Goal: Task Accomplishment & Management: Complete application form

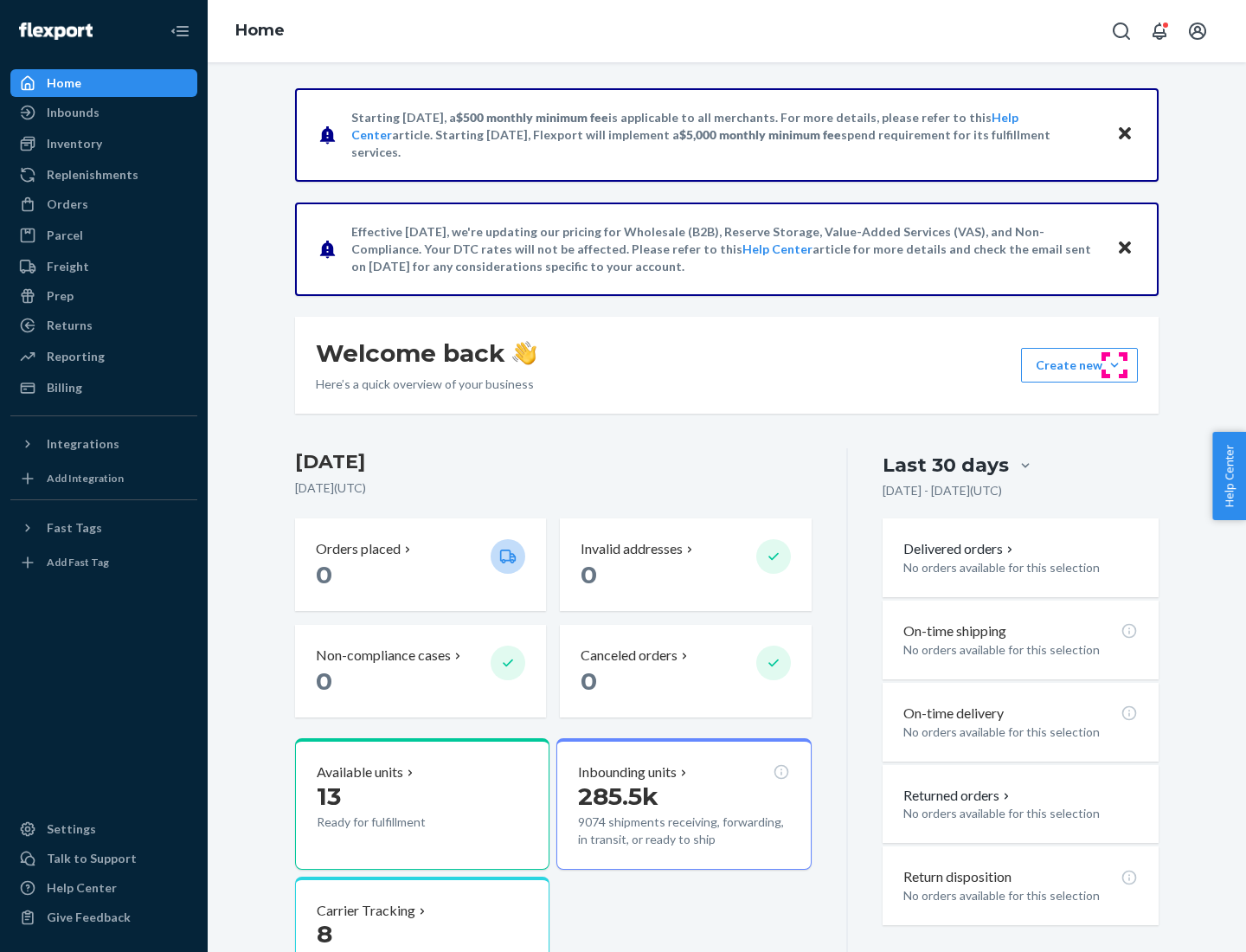
click at [1114, 365] on button "Create new Create new inbound Create new order Create new product" at bounding box center [1079, 364] width 117 height 35
click at [104, 112] on div "Inbounds" at bounding box center [104, 112] width 183 height 24
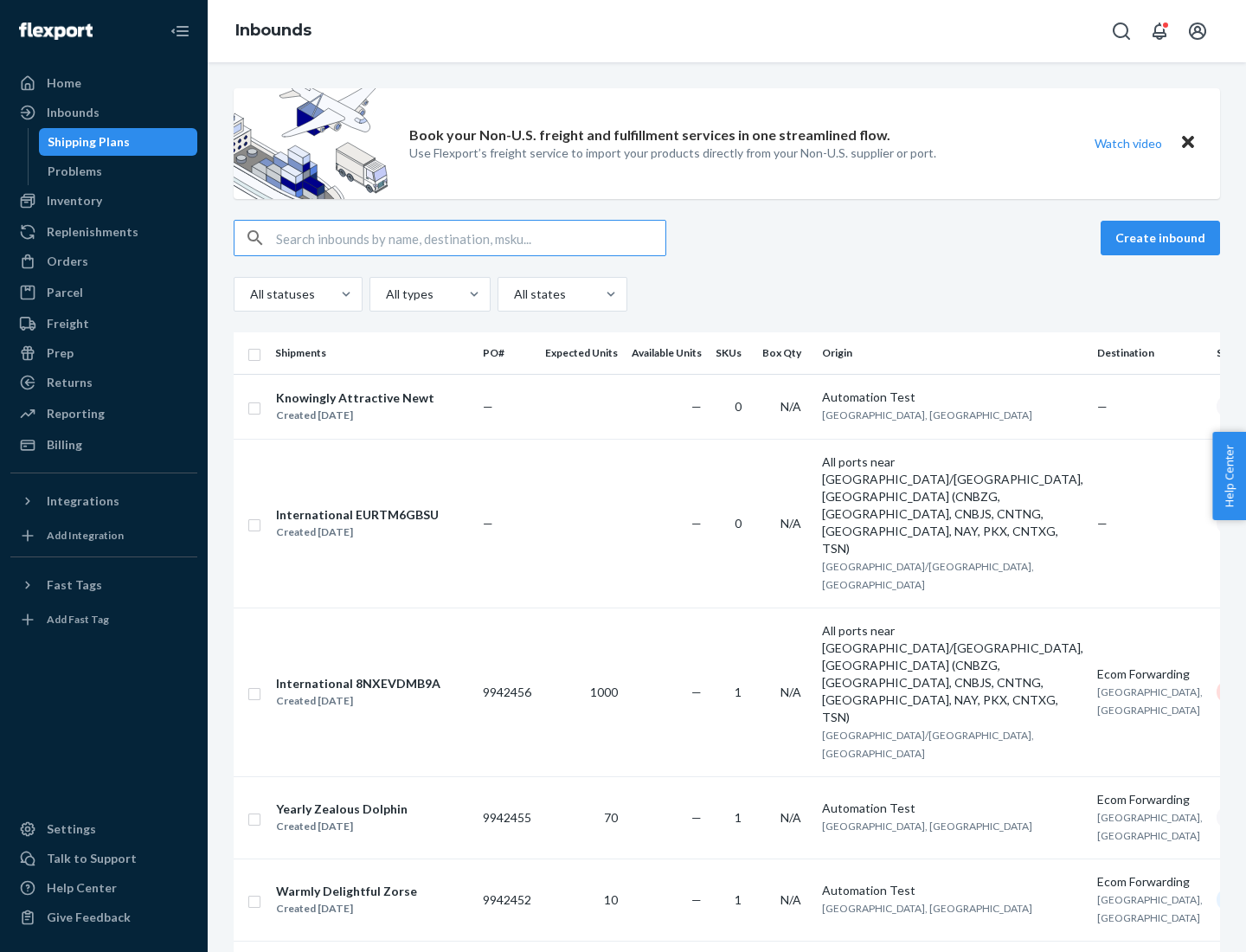
click at [1163, 238] on button "Create inbound" at bounding box center [1160, 237] width 120 height 35
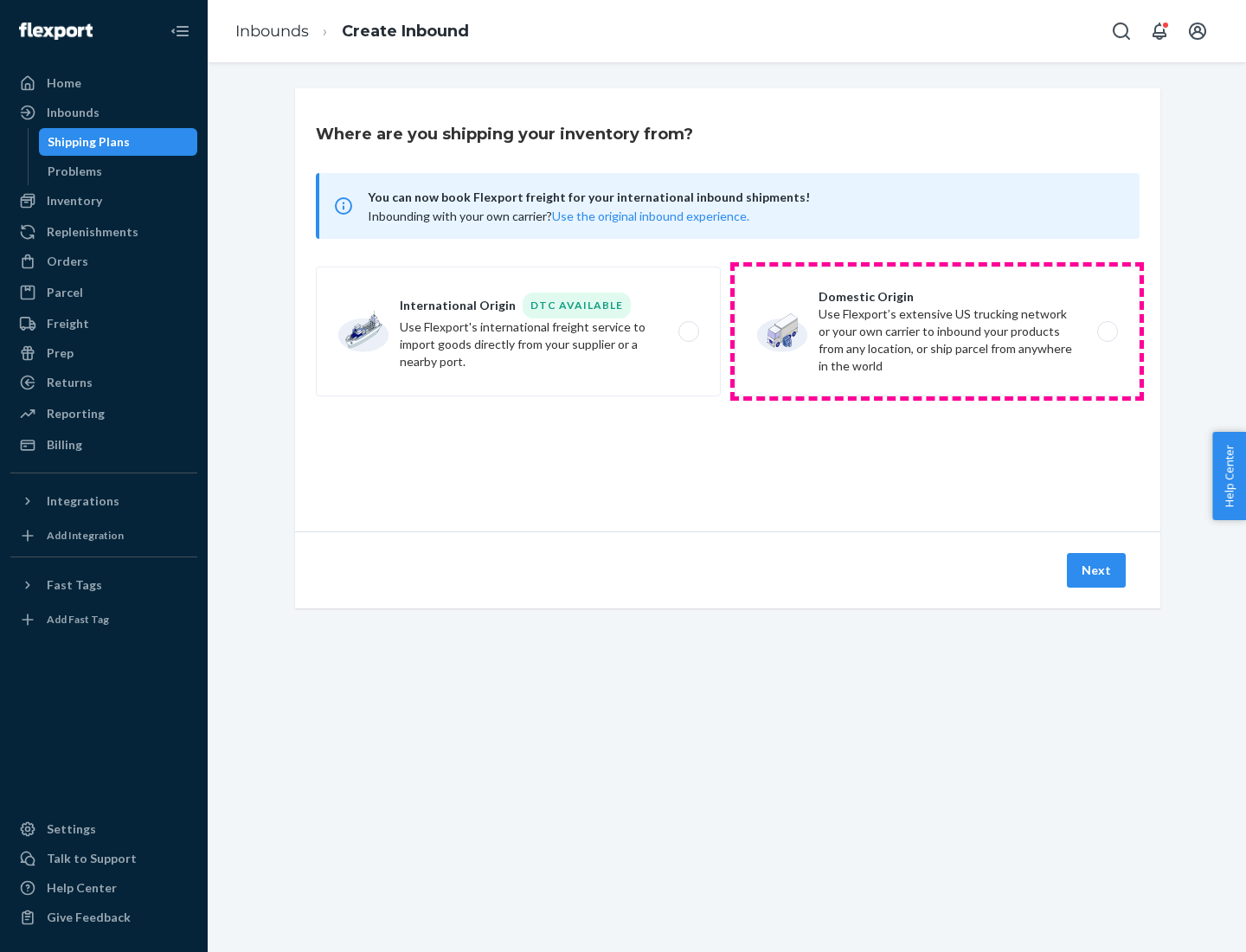
click at [937, 332] on label "Domestic Origin Use Flexport’s extensive US trucking network or your own carrie…" at bounding box center [937, 331] width 405 height 130
click at [1107, 332] on input "Domestic Origin Use Flexport’s extensive US trucking network or your own carrie…" at bounding box center [1112, 332] width 11 height 11
radio input "true"
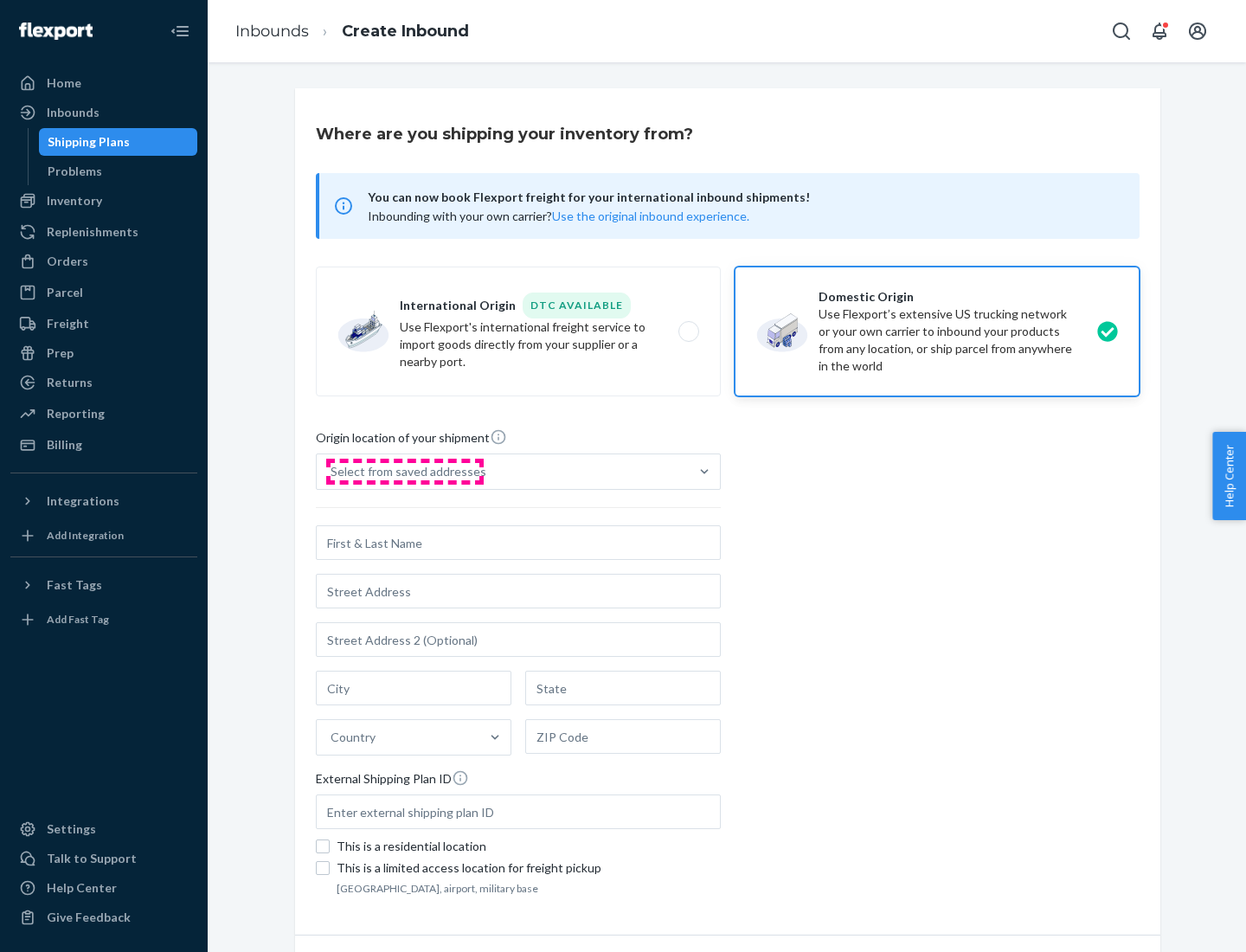
click at [404, 472] on div "Select from saved addresses" at bounding box center [408, 472] width 156 height 18
click at [333, 472] on input "Select from saved addresses" at bounding box center [332, 472] width 2 height 18
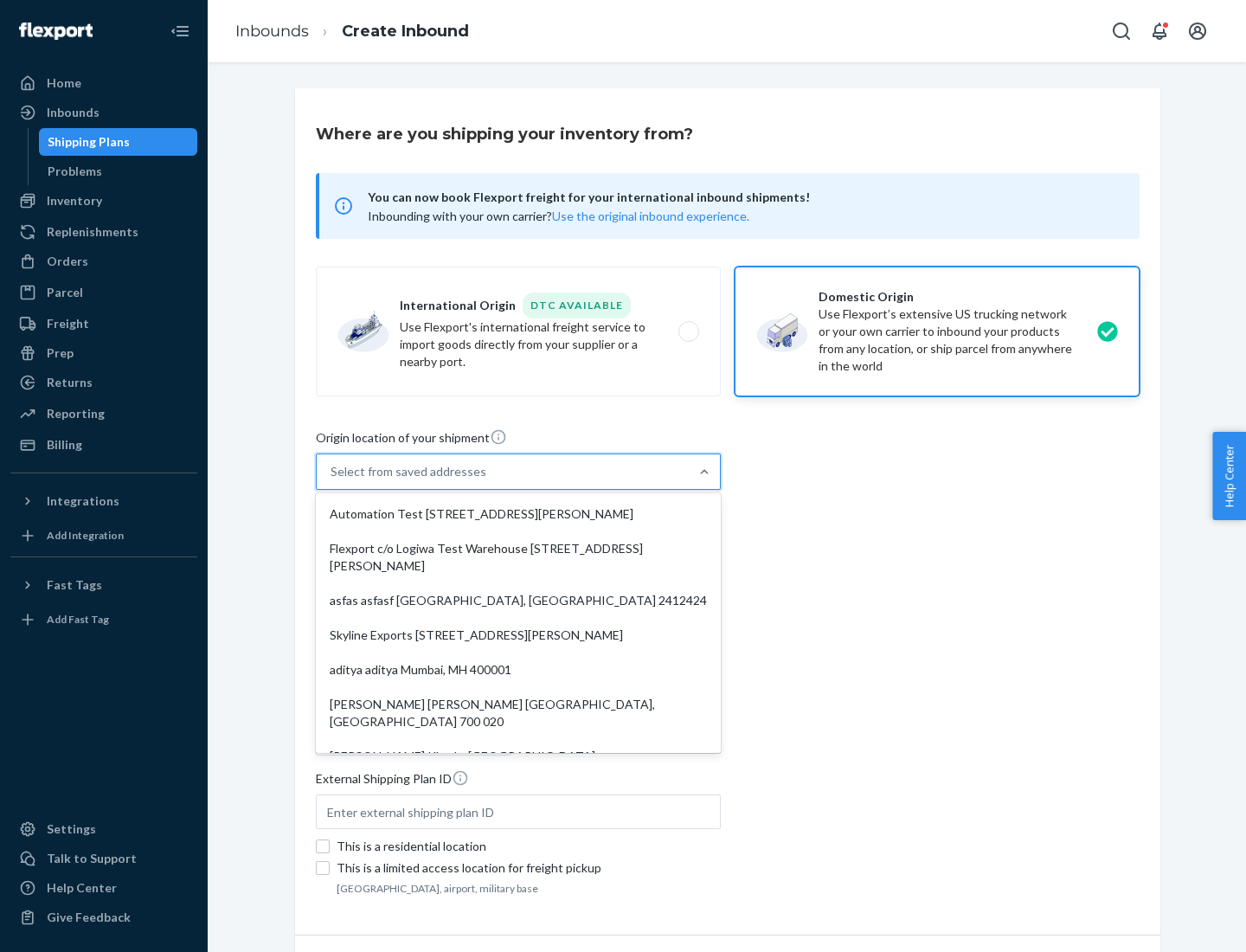
scroll to position [7, 0]
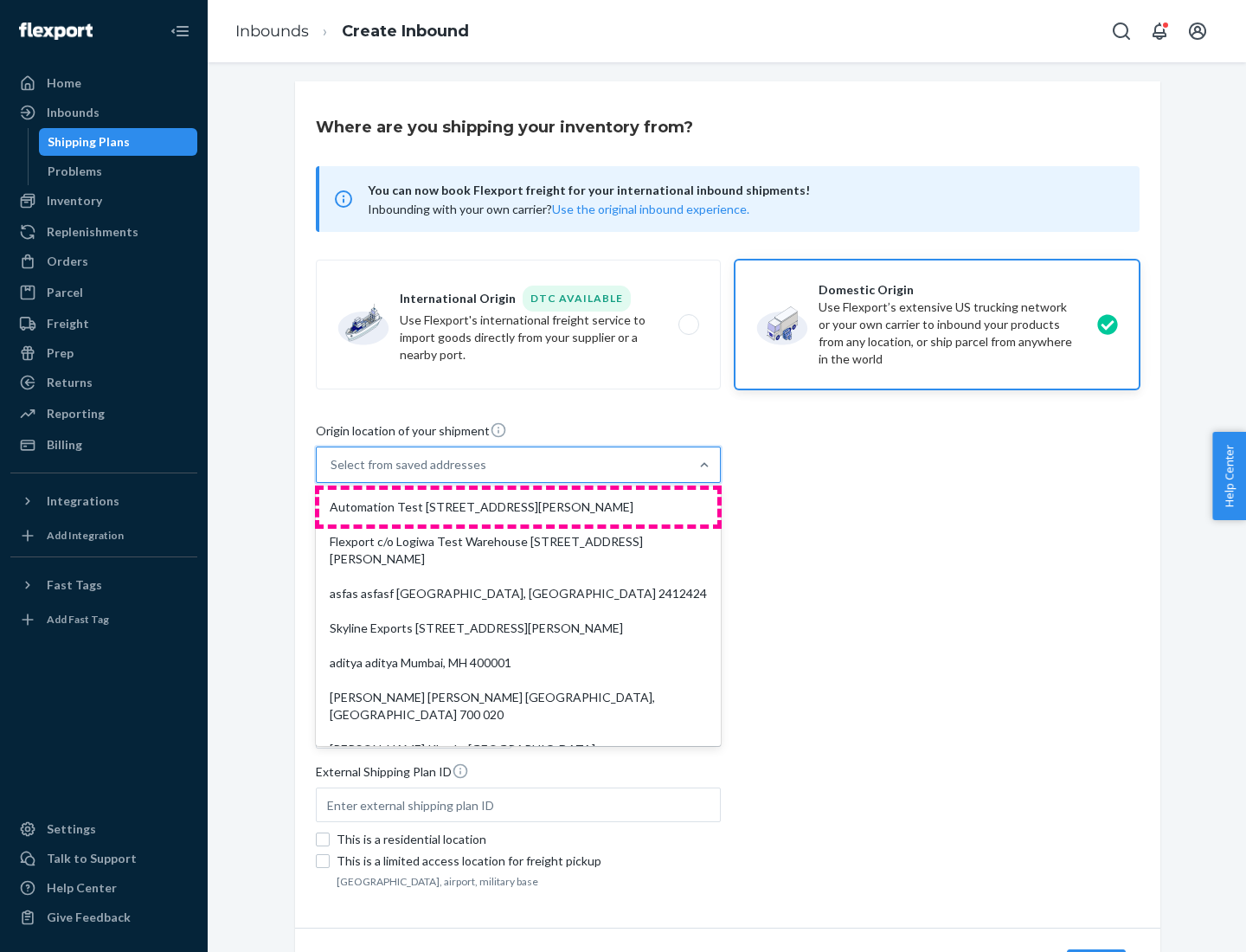
click at [518, 507] on div "Automation Test [STREET_ADDRESS][PERSON_NAME]" at bounding box center [518, 506] width 398 height 35
click at [333, 474] on input "option Automation Test [STREET_ADDRESS][PERSON_NAME]. 9 results available. Use …" at bounding box center [332, 464] width 2 height 18
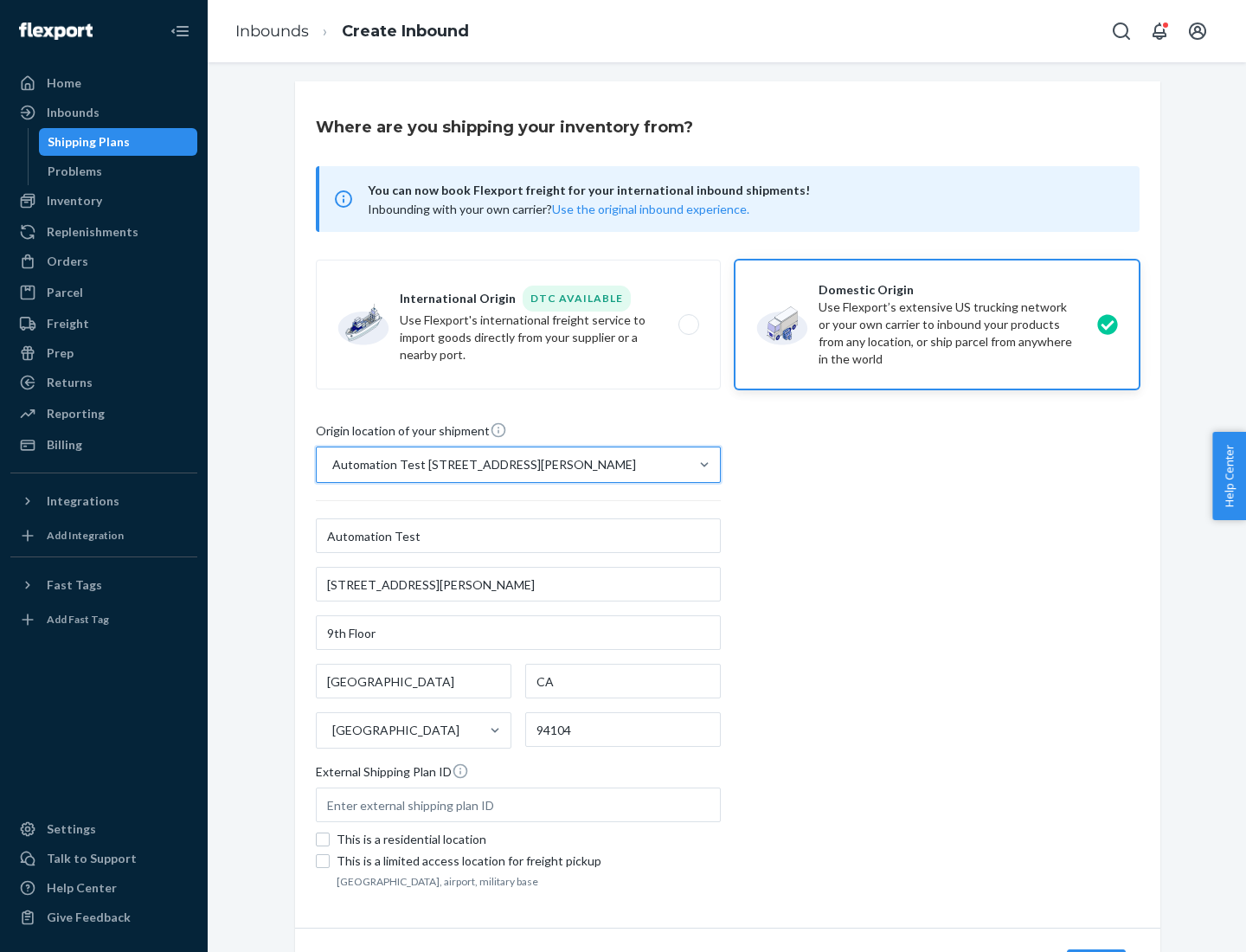
type input "Automation Test"
type input "9th Floor"
type input "[GEOGRAPHIC_DATA]"
type input "CA"
type input "94104"
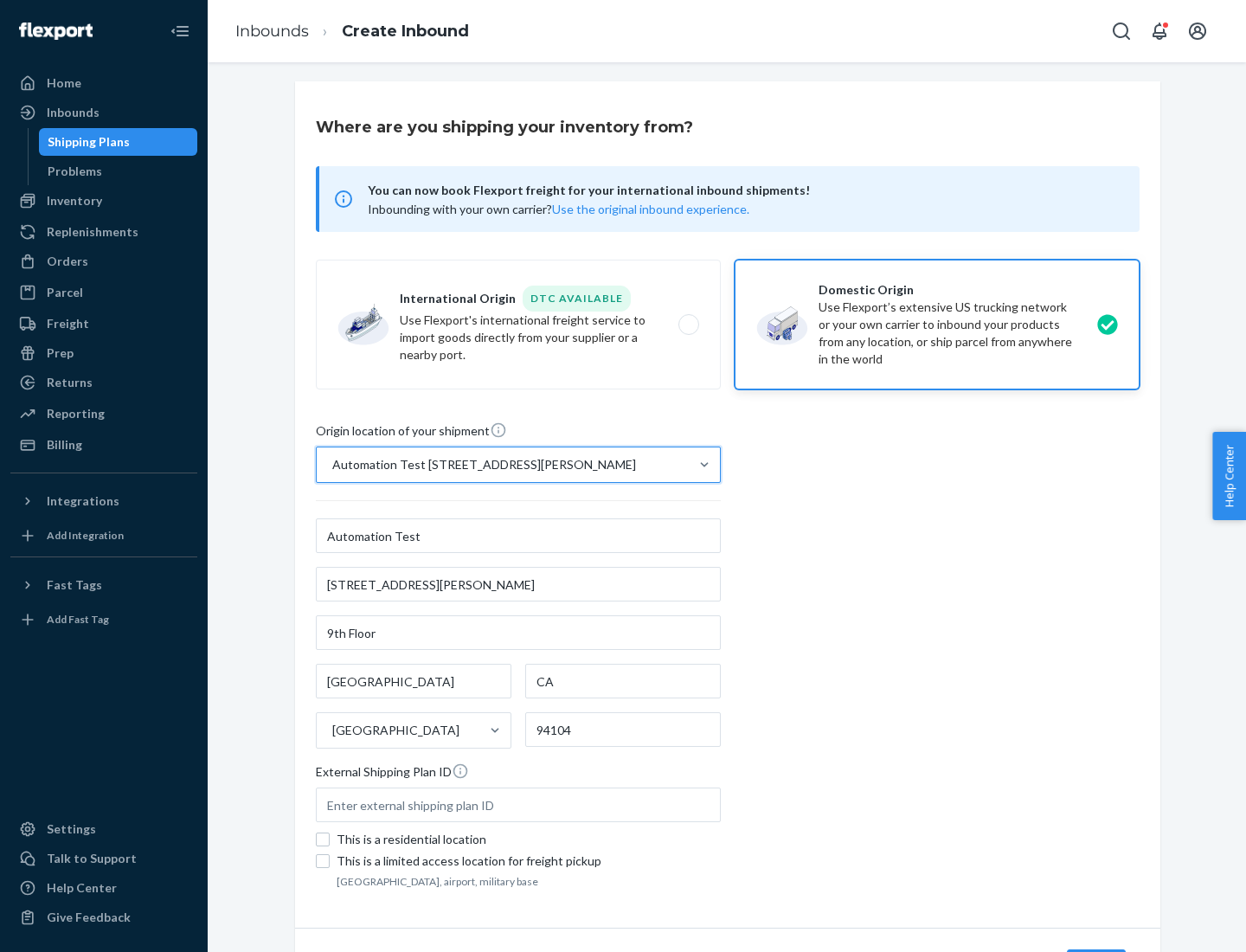
type input "[STREET_ADDRESS][PERSON_NAME]"
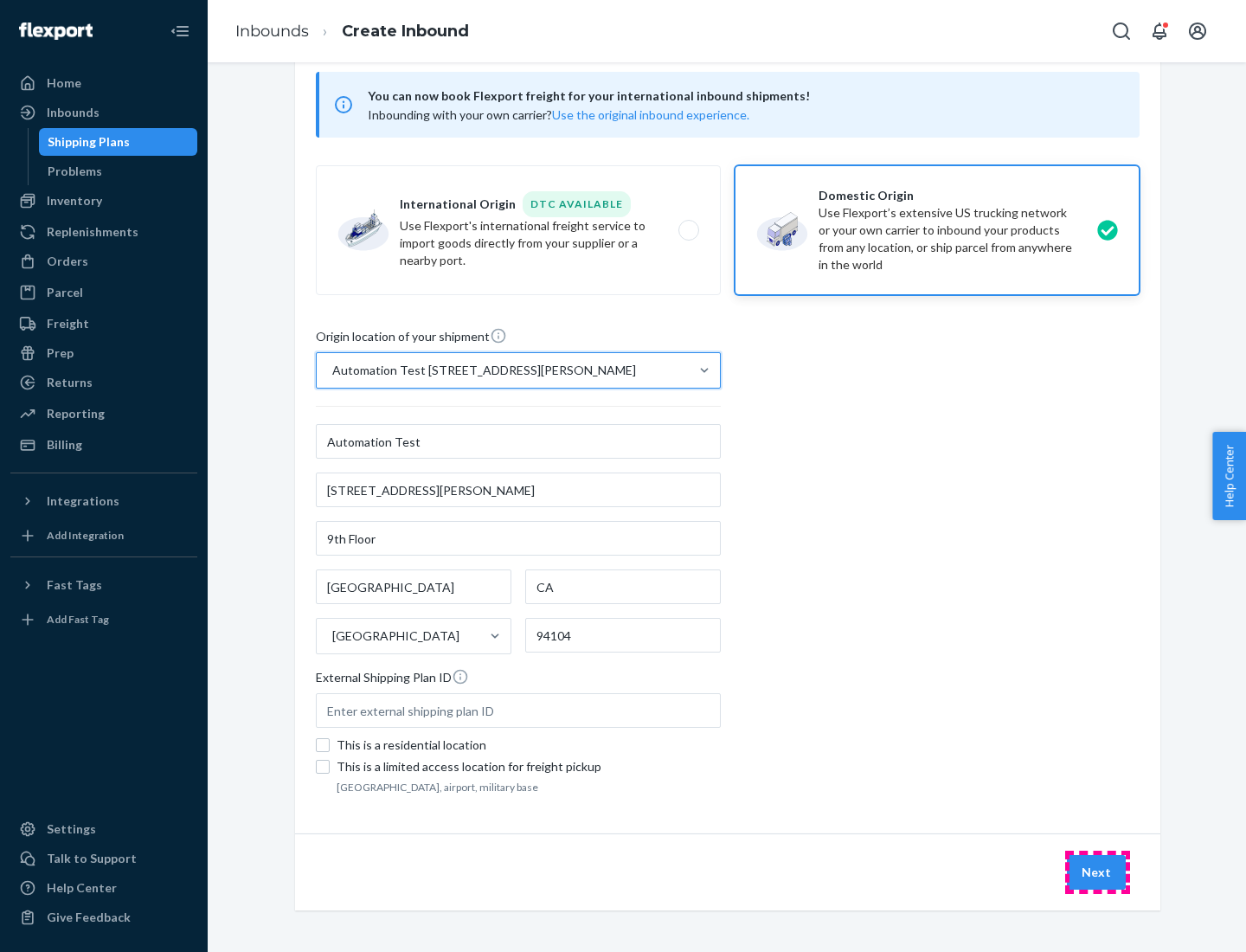
click at [1097, 873] on button "Next" at bounding box center [1096, 872] width 59 height 35
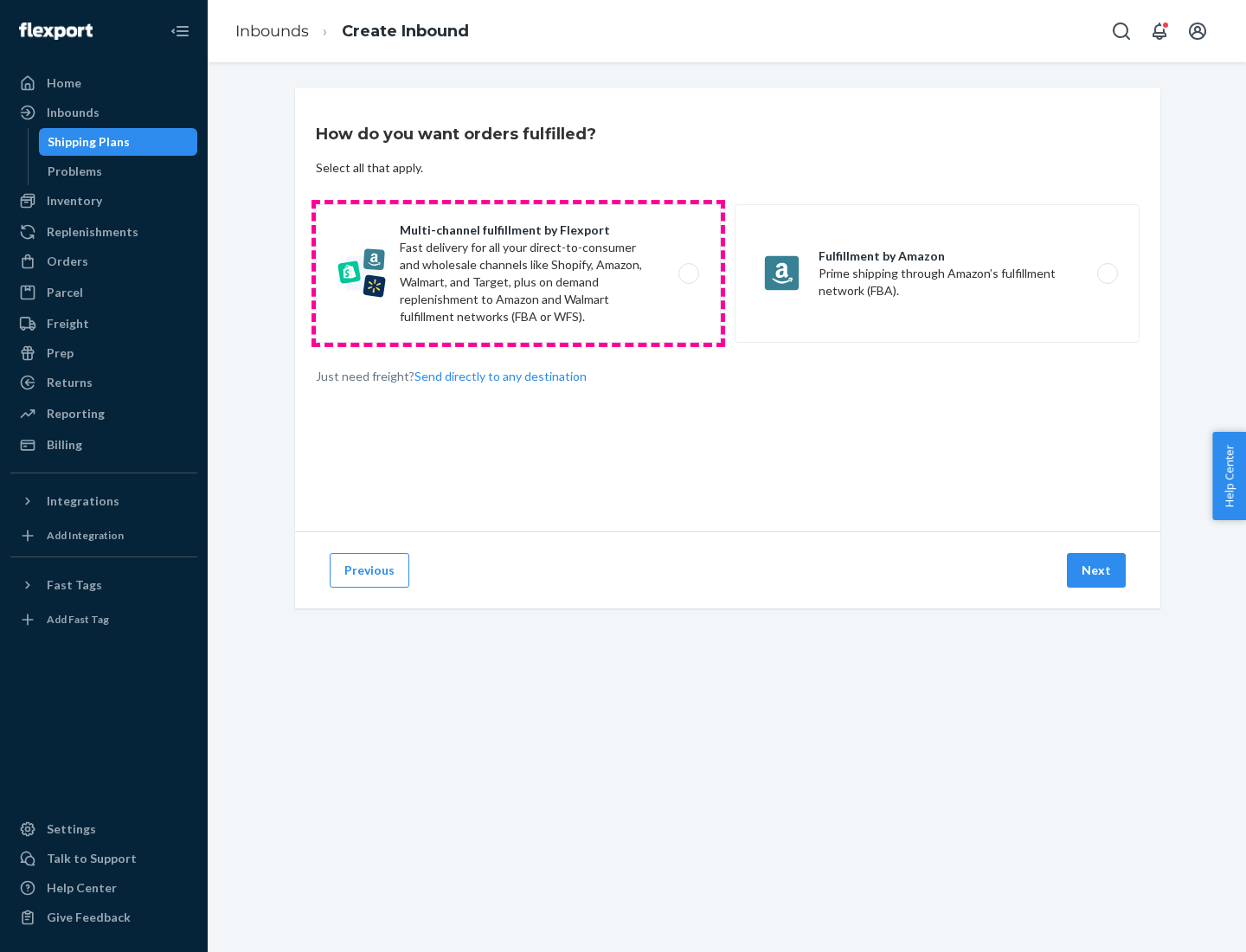
click at [518, 274] on label "Multi-channel fulfillment by Flexport Fast delivery for all your direct-to-cons…" at bounding box center [518, 274] width 405 height 138
click at [687, 274] on input "Multi-channel fulfillment by Flexport Fast delivery for all your direct-to-cons…" at bounding box center [693, 274] width 11 height 11
radio input "true"
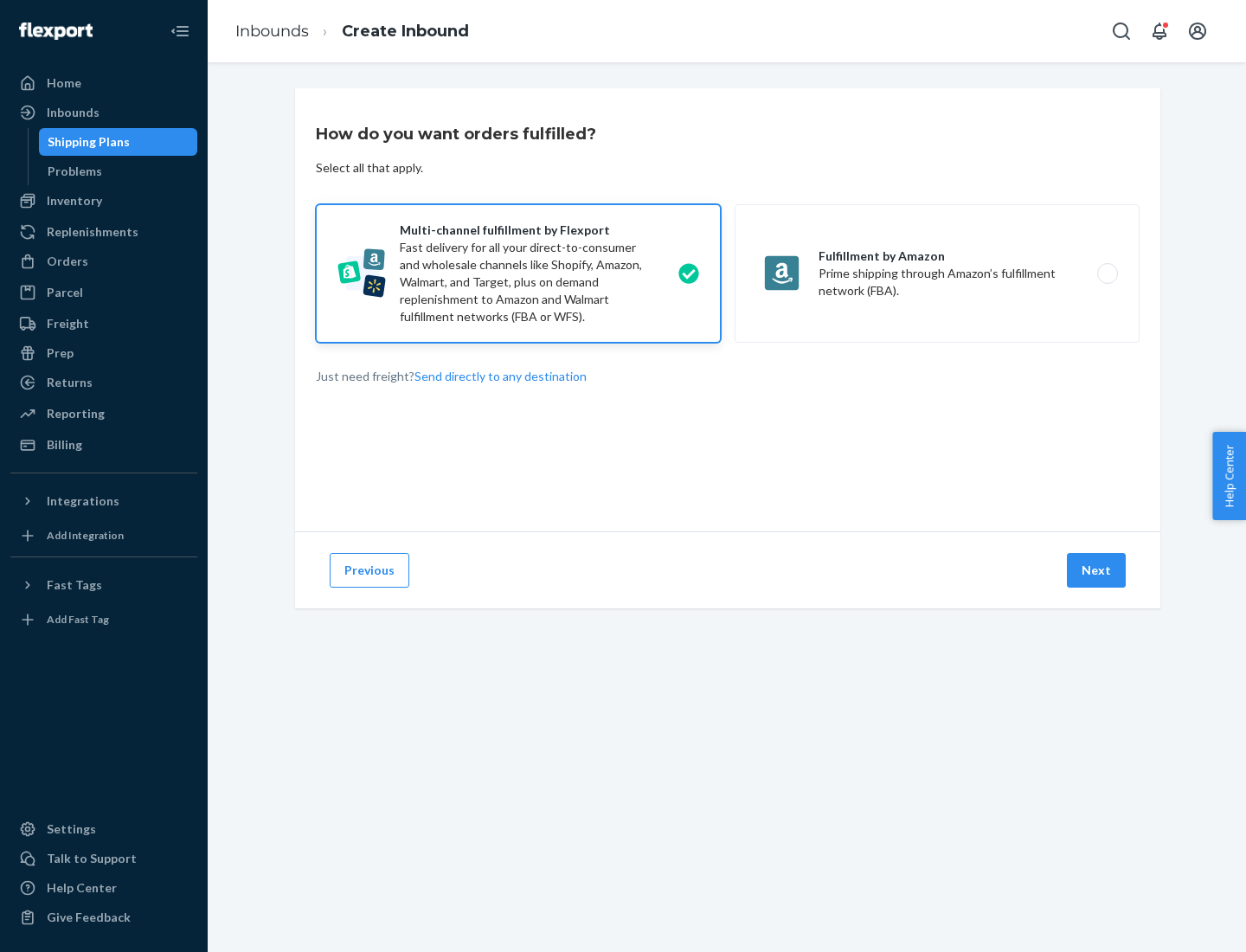
click at [1097, 570] on button "Next" at bounding box center [1096, 570] width 59 height 35
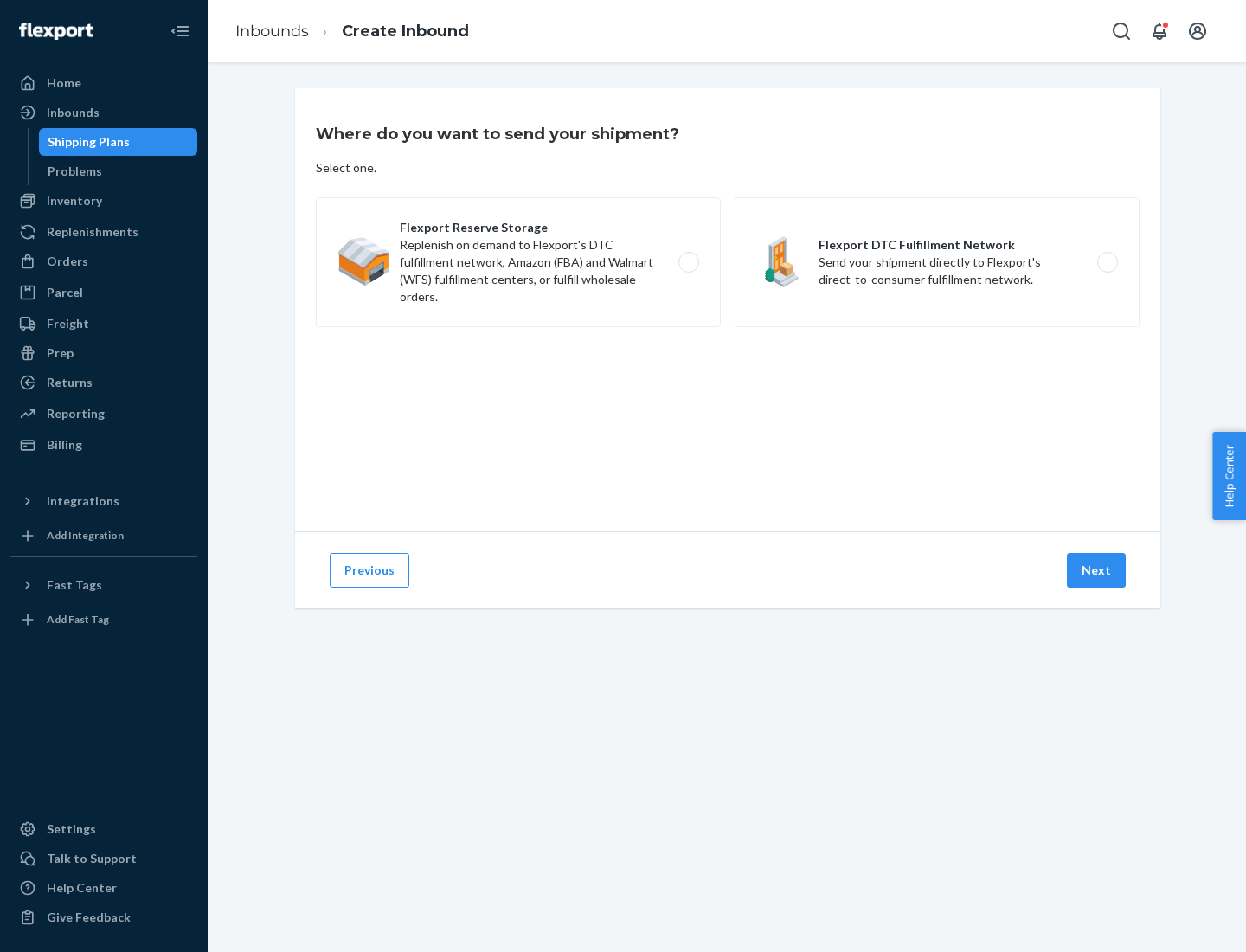
click at [937, 263] on label "Flexport DTC Fulfillment Network Send your shipment directly to Flexport's dire…" at bounding box center [937, 262] width 405 height 130
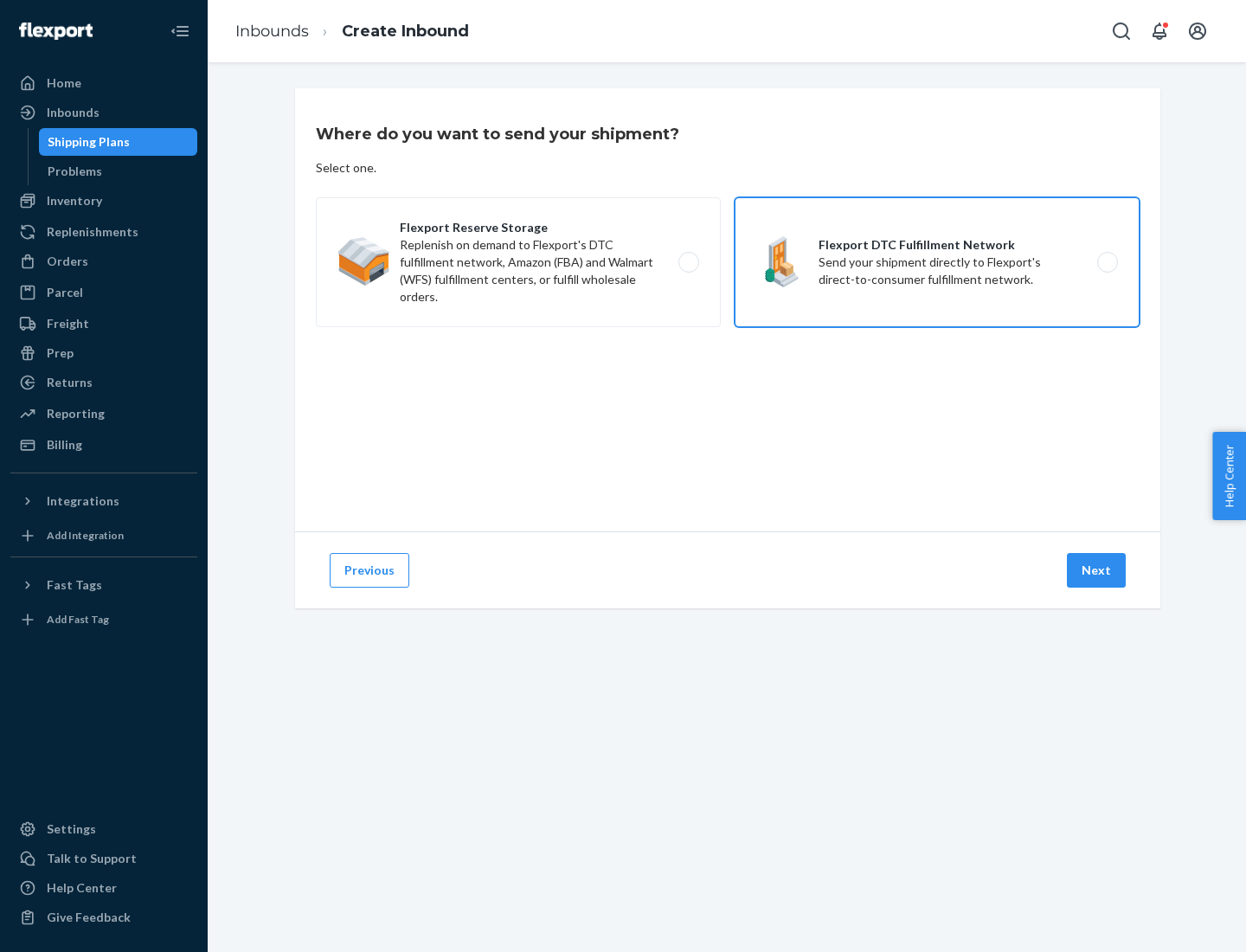
click at [1107, 263] on input "Flexport DTC Fulfillment Network Send your shipment directly to Flexport's dire…" at bounding box center [1112, 263] width 11 height 11
radio input "true"
click at [1097, 570] on button "Next" at bounding box center [1096, 570] width 59 height 35
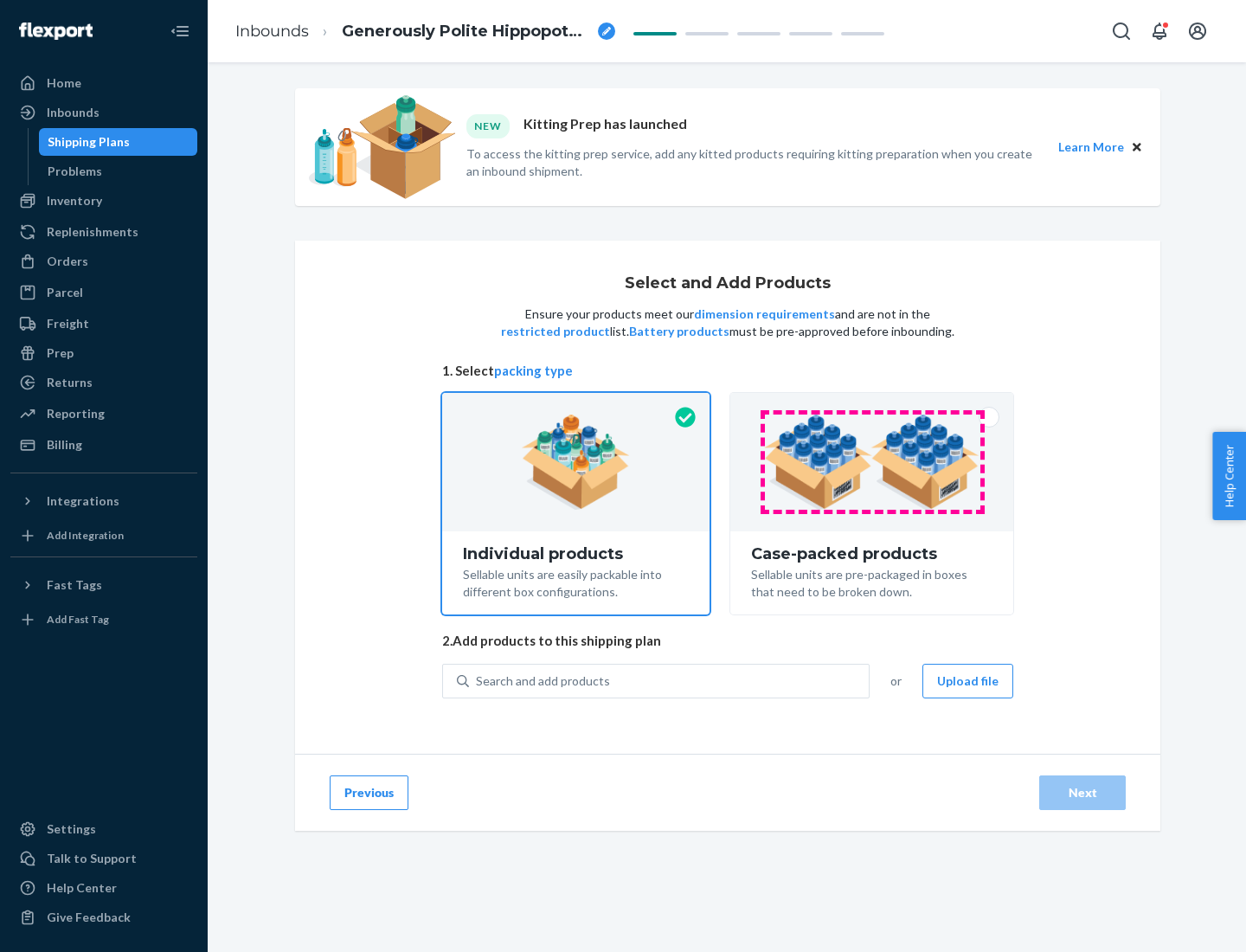
click at [872, 462] on img at bounding box center [871, 462] width 216 height 95
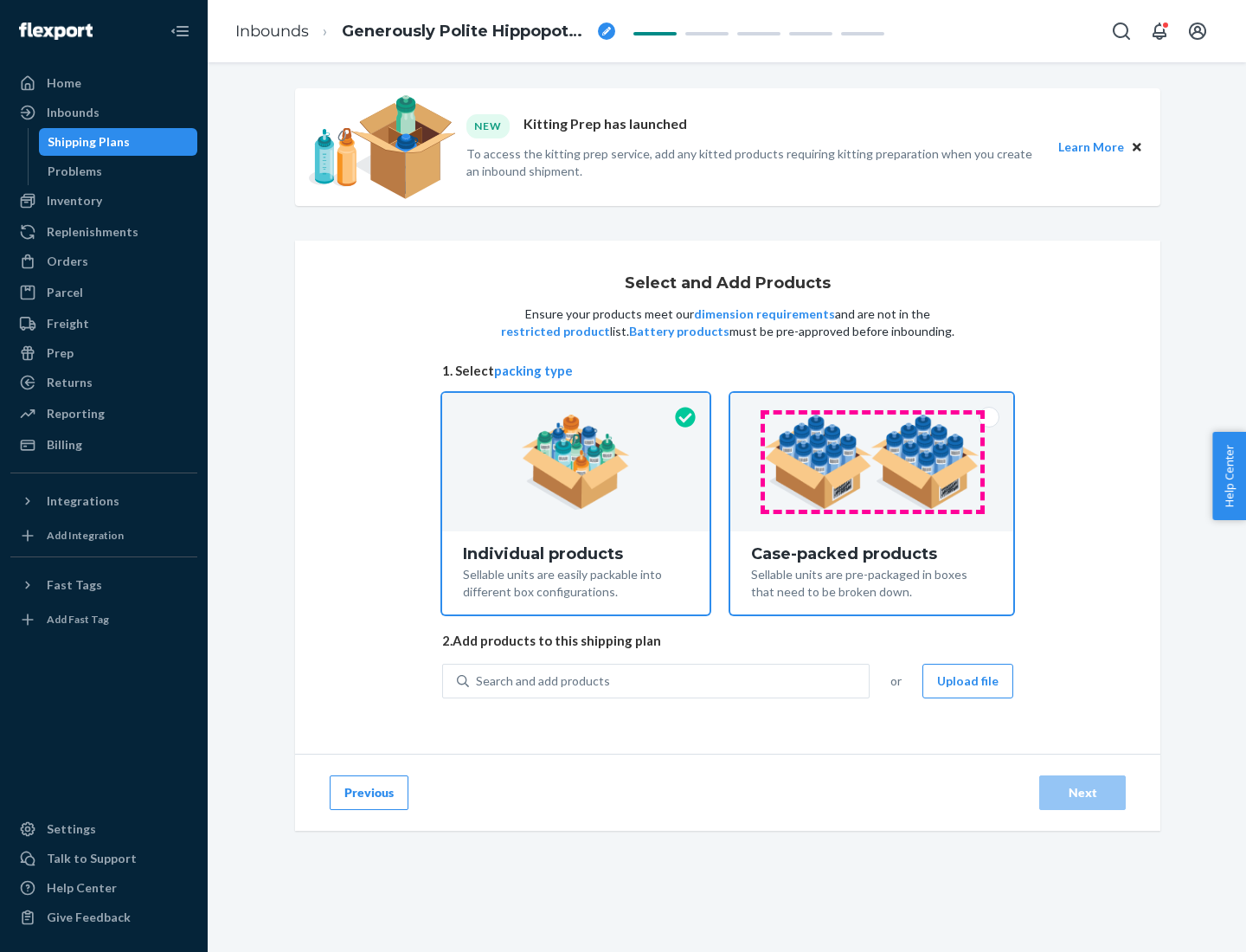
click at [872, 405] on input "Case-packed products Sellable units are pre-packaged in boxes that need to be b…" at bounding box center [871, 399] width 11 height 11
radio input "true"
radio input "false"
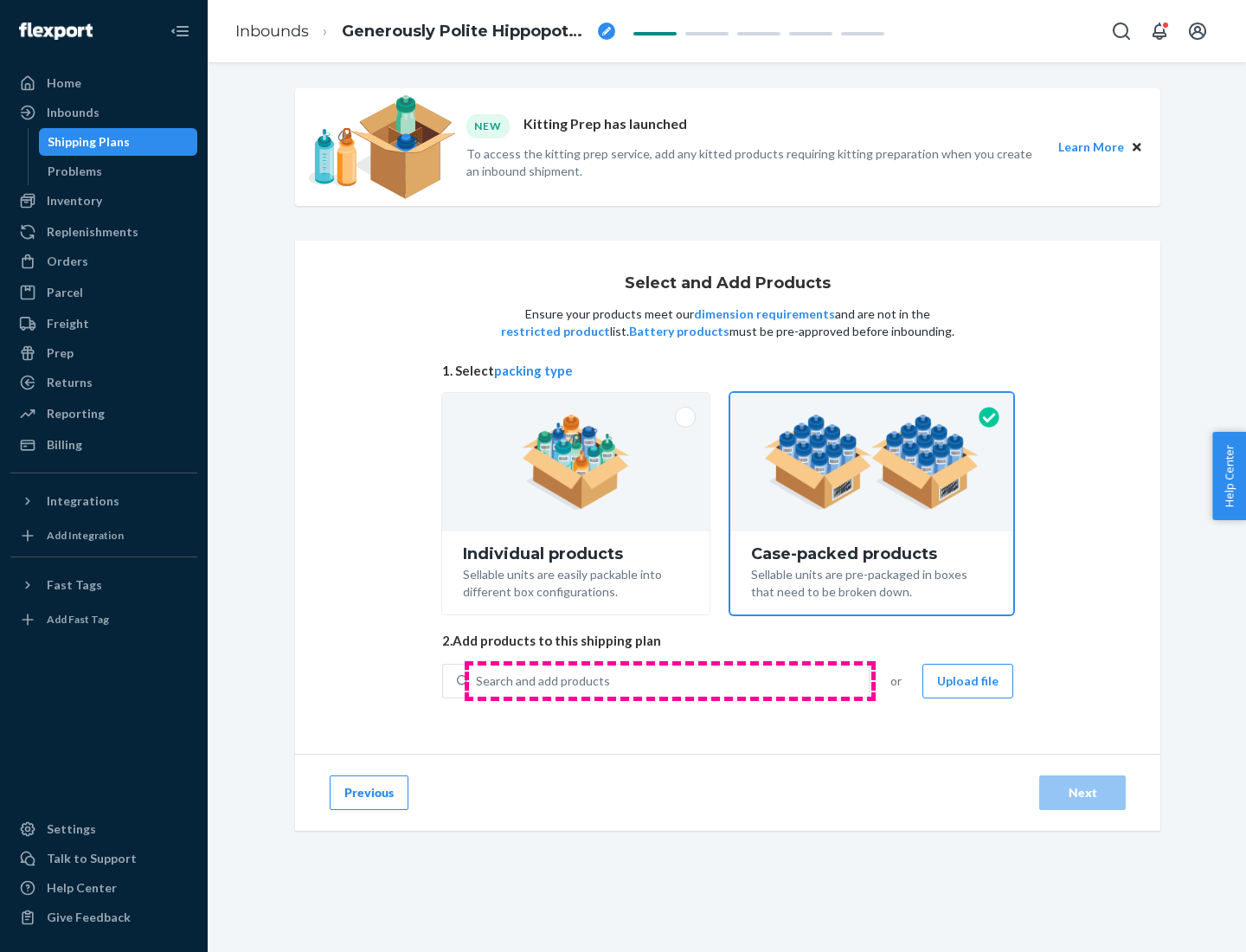
click at [670, 680] on div "Search and add products" at bounding box center [669, 680] width 400 height 31
click at [477, 680] on input "Search and add products" at bounding box center [476, 681] width 2 height 18
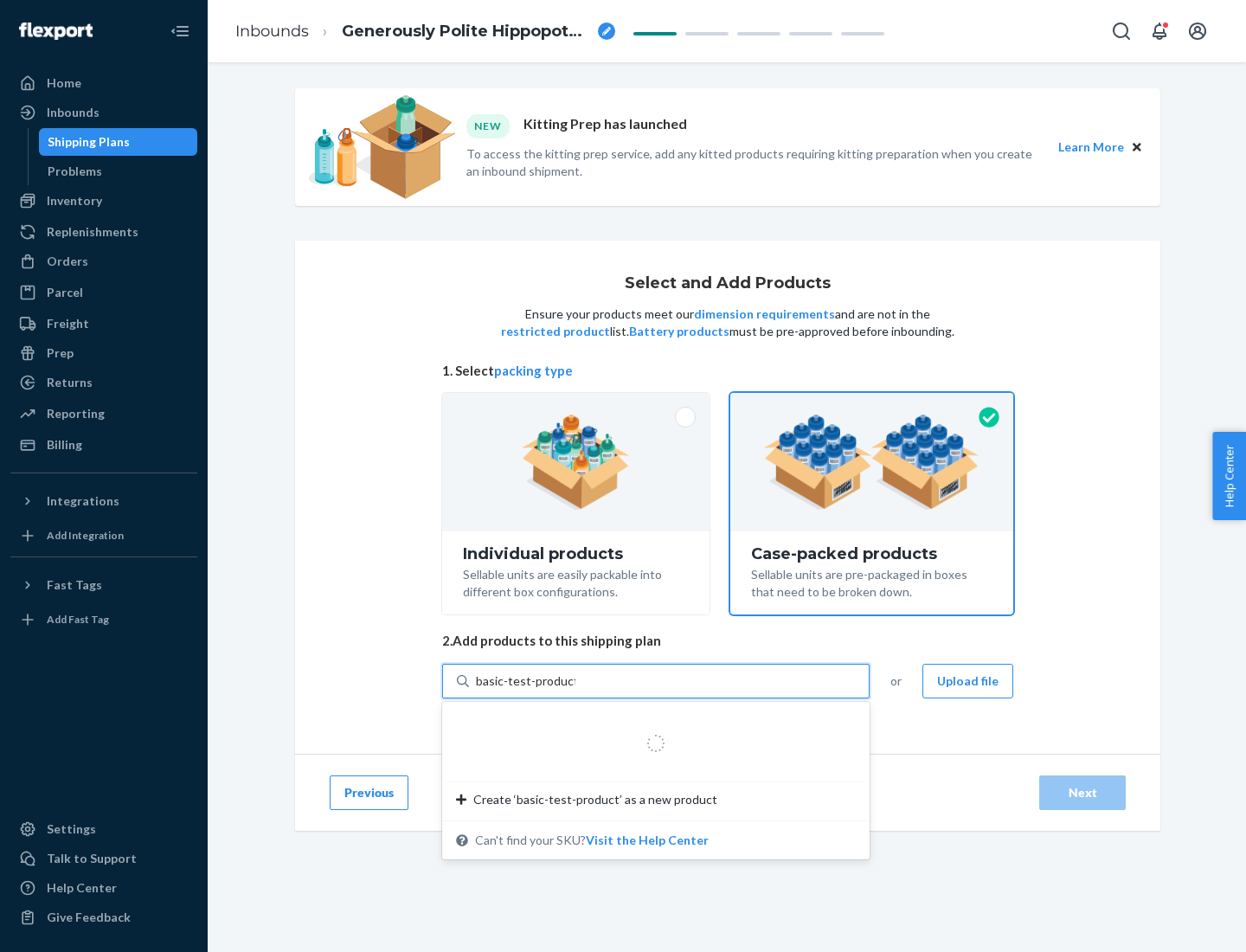
type input "basic-test-product-1"
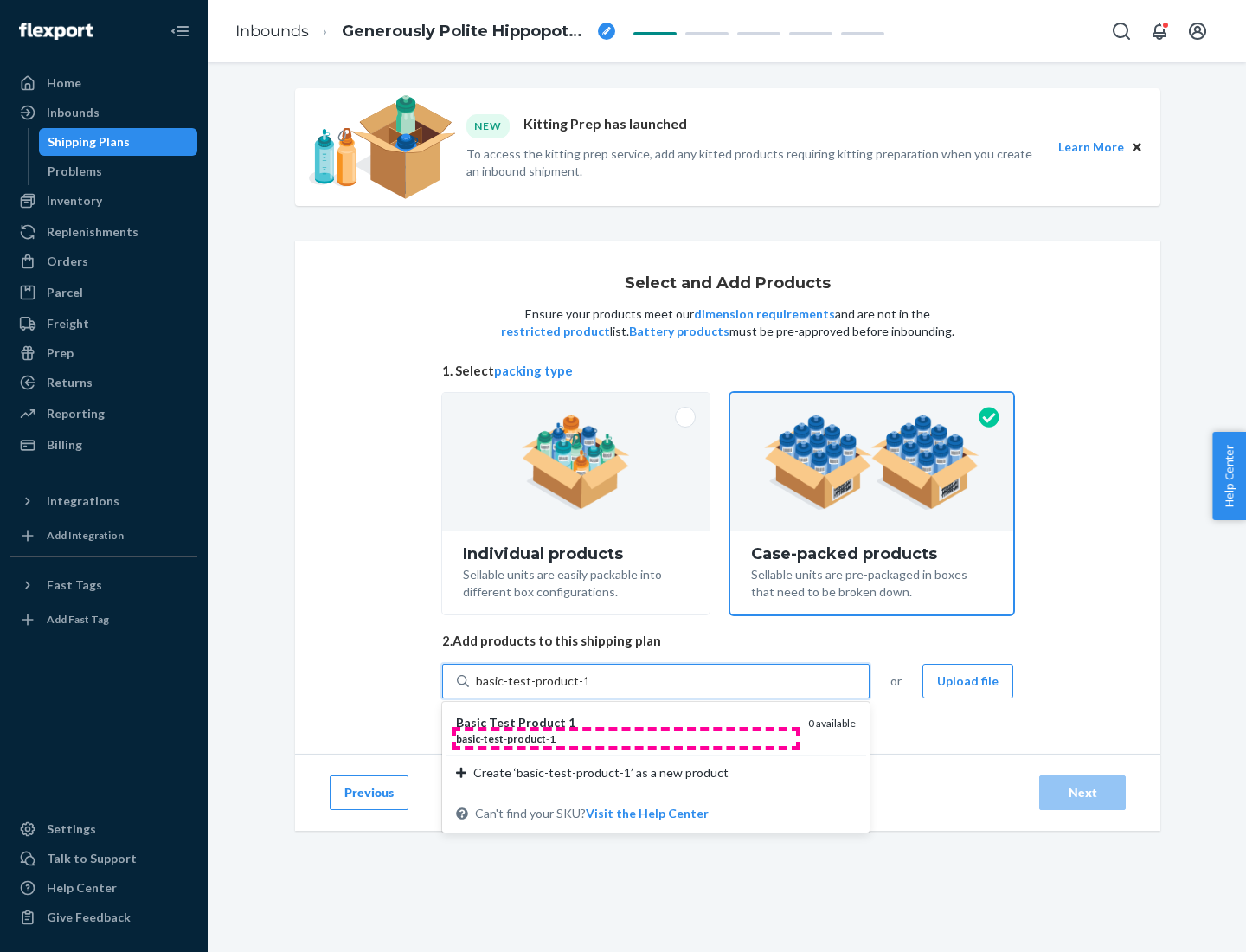
click at [626, 738] on div "basic - test - product - 1" at bounding box center [625, 739] width 338 height 15
click at [587, 689] on input "basic-test-product-1" at bounding box center [531, 681] width 111 height 18
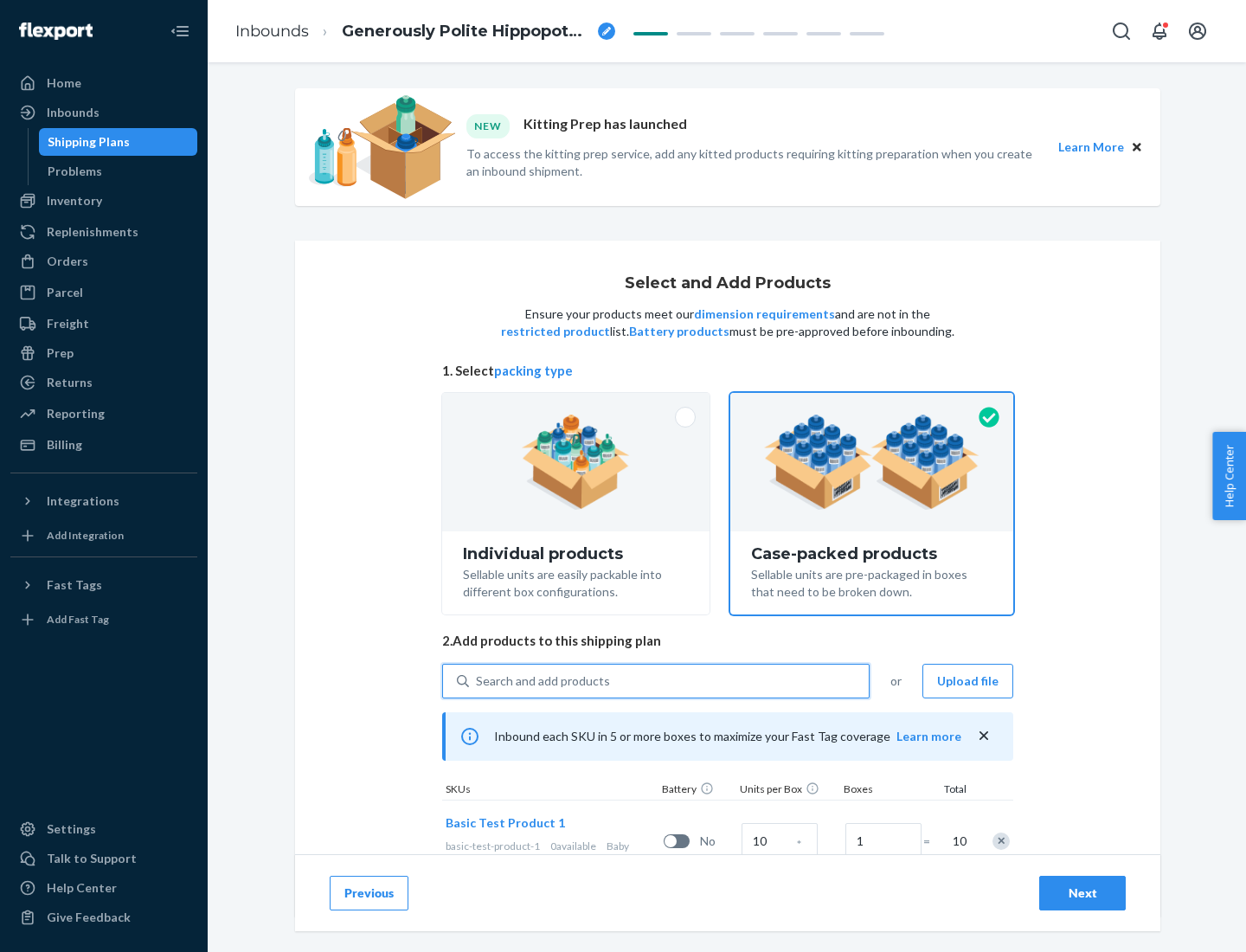
scroll to position [63, 0]
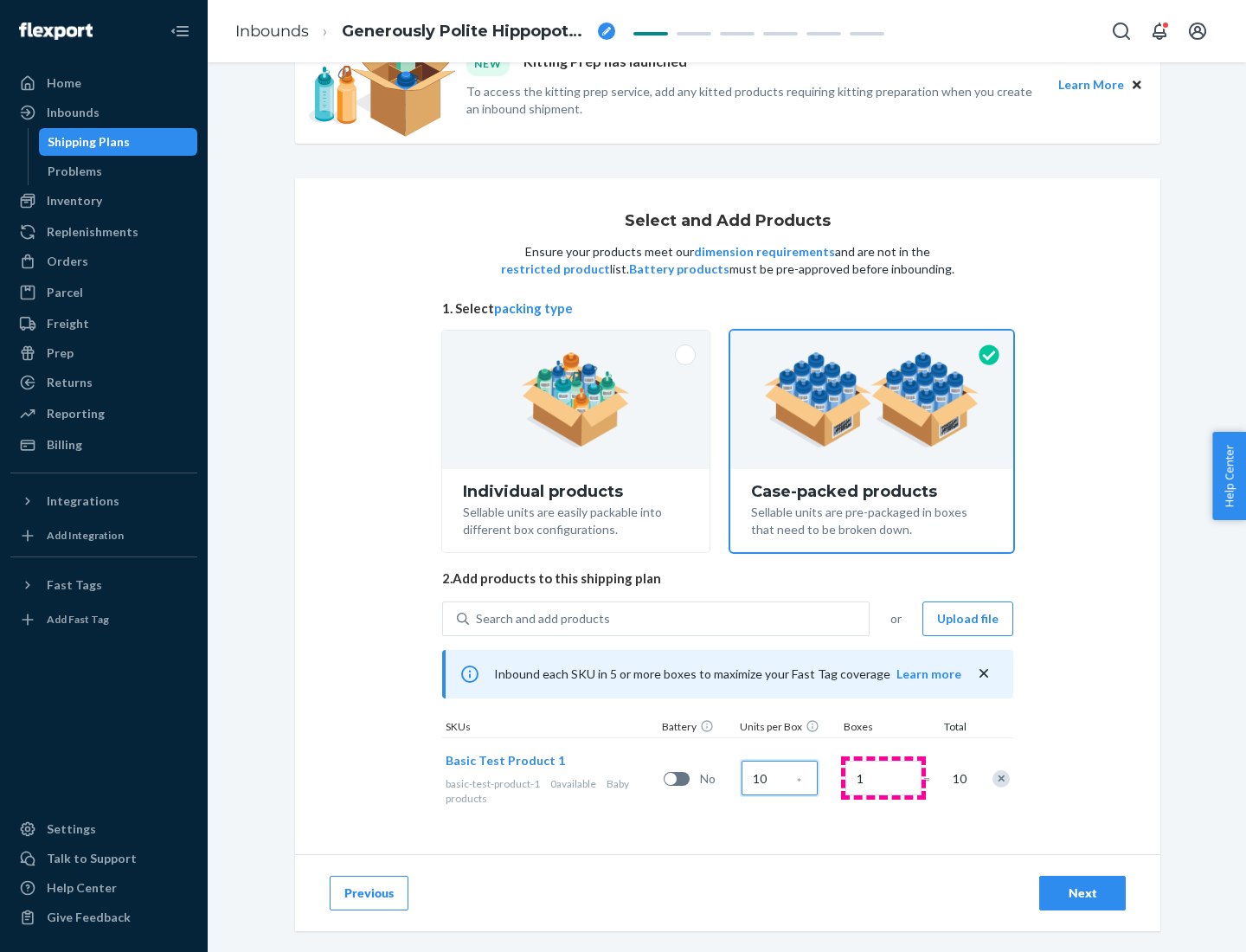
type input "10"
type input "7"
click at [1083, 893] on div "Next" at bounding box center [1082, 893] width 57 height 18
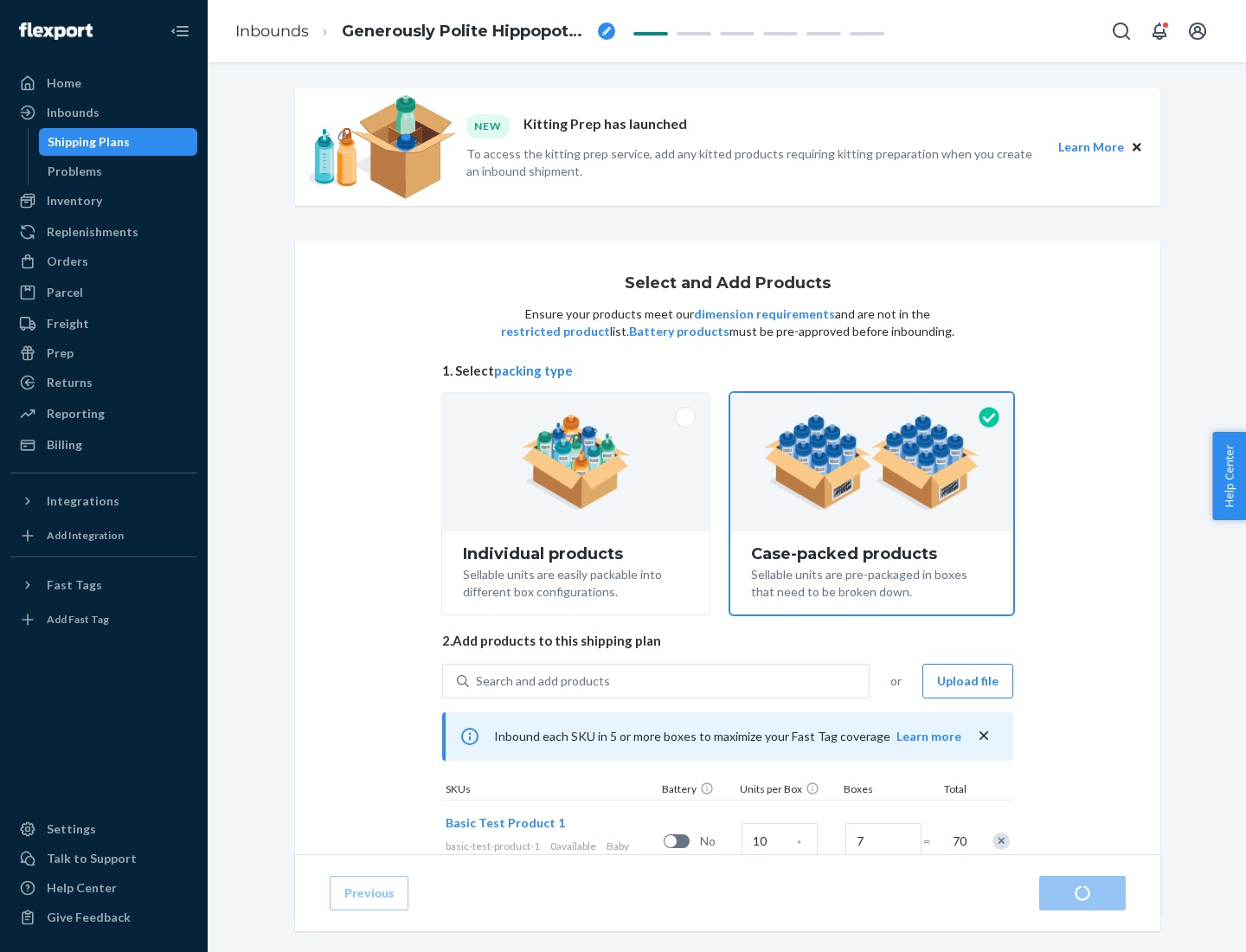
radio input "true"
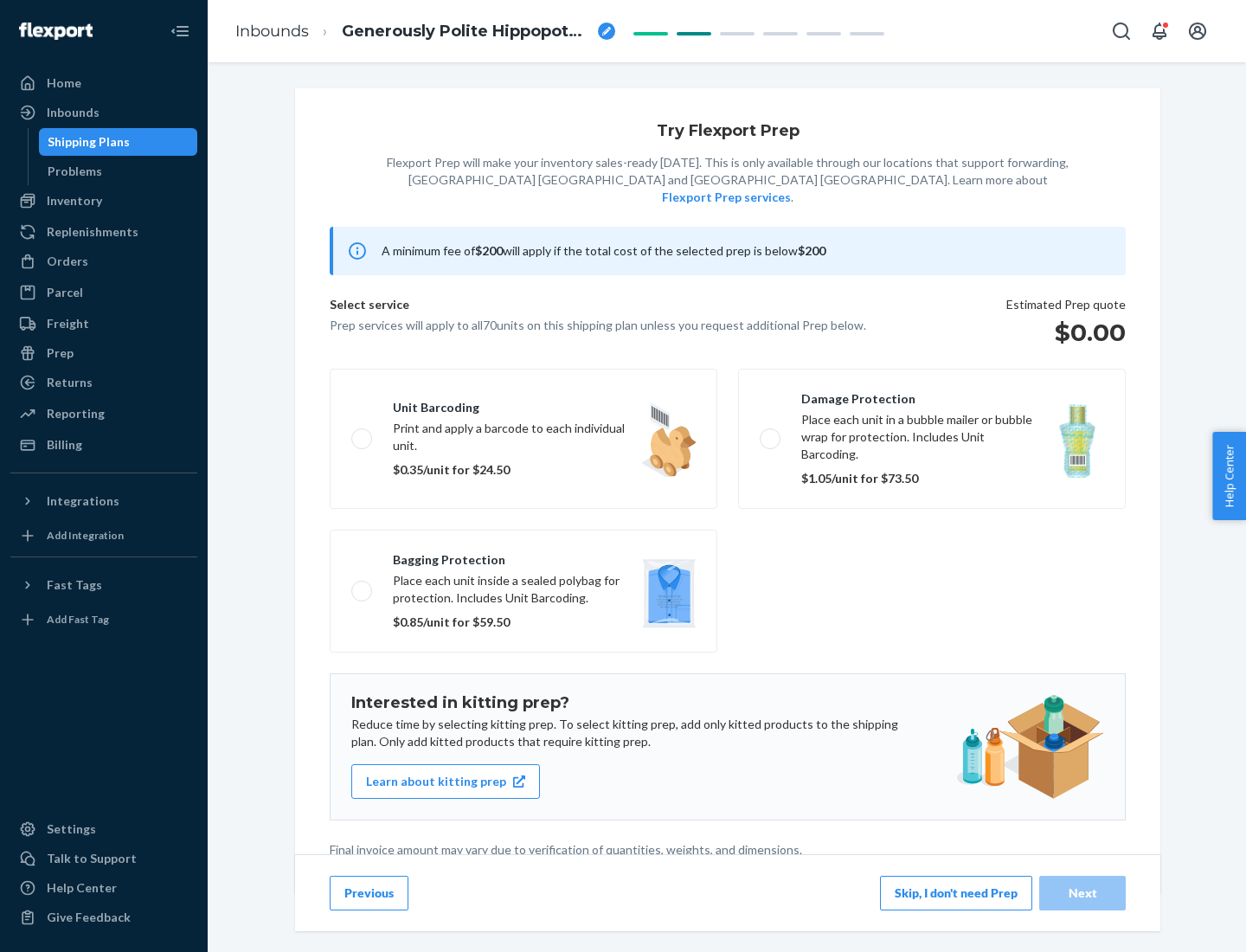
scroll to position [5, 0]
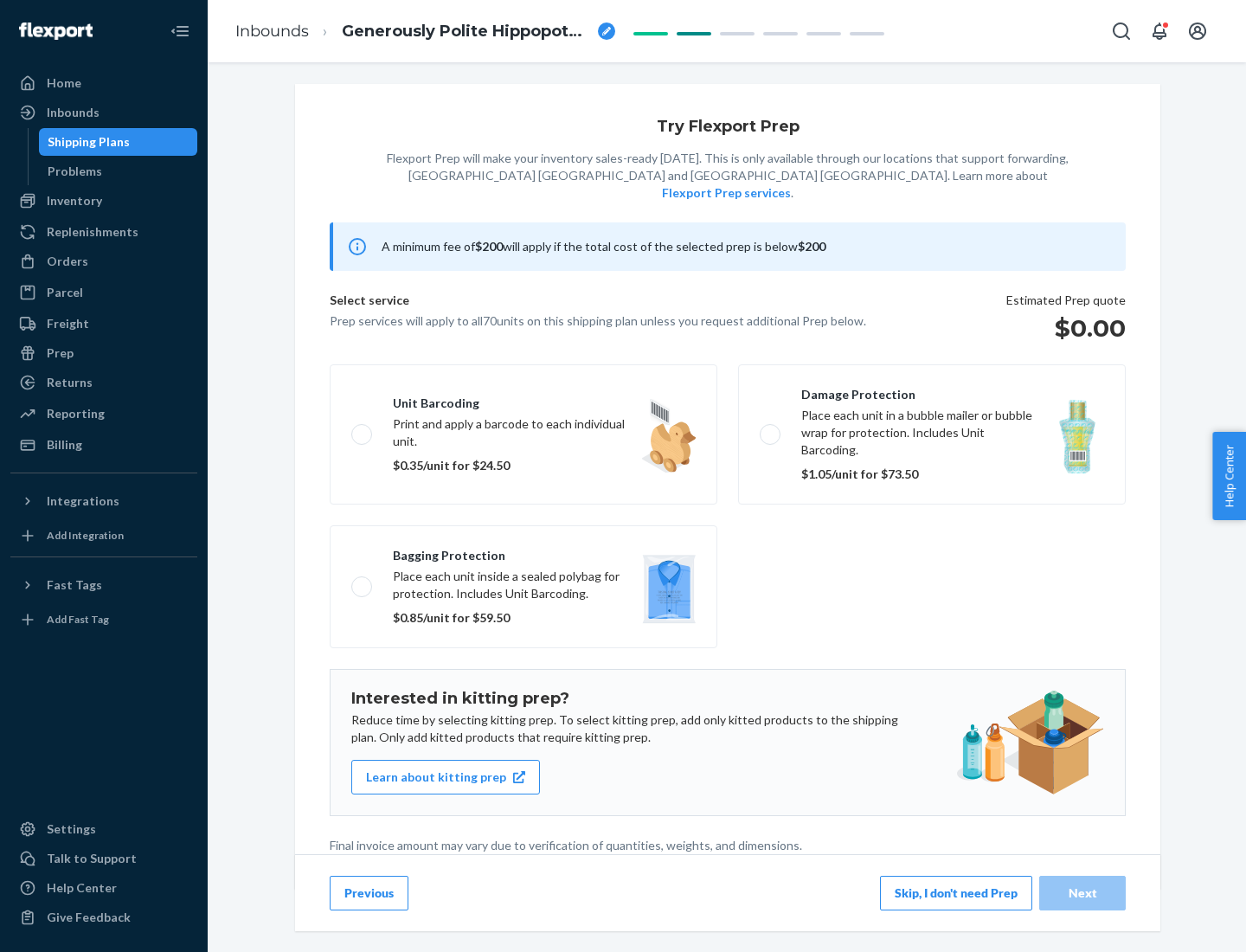
click at [523, 551] on label "Bagging protection Place each unit inside a sealed polybag for protection. Incl…" at bounding box center [523, 587] width 388 height 123
click at [362, 581] on input "Bagging protection Place each unit inside a sealed polybag for protection. Incl…" at bounding box center [357, 587] width 11 height 11
checkbox input "true"
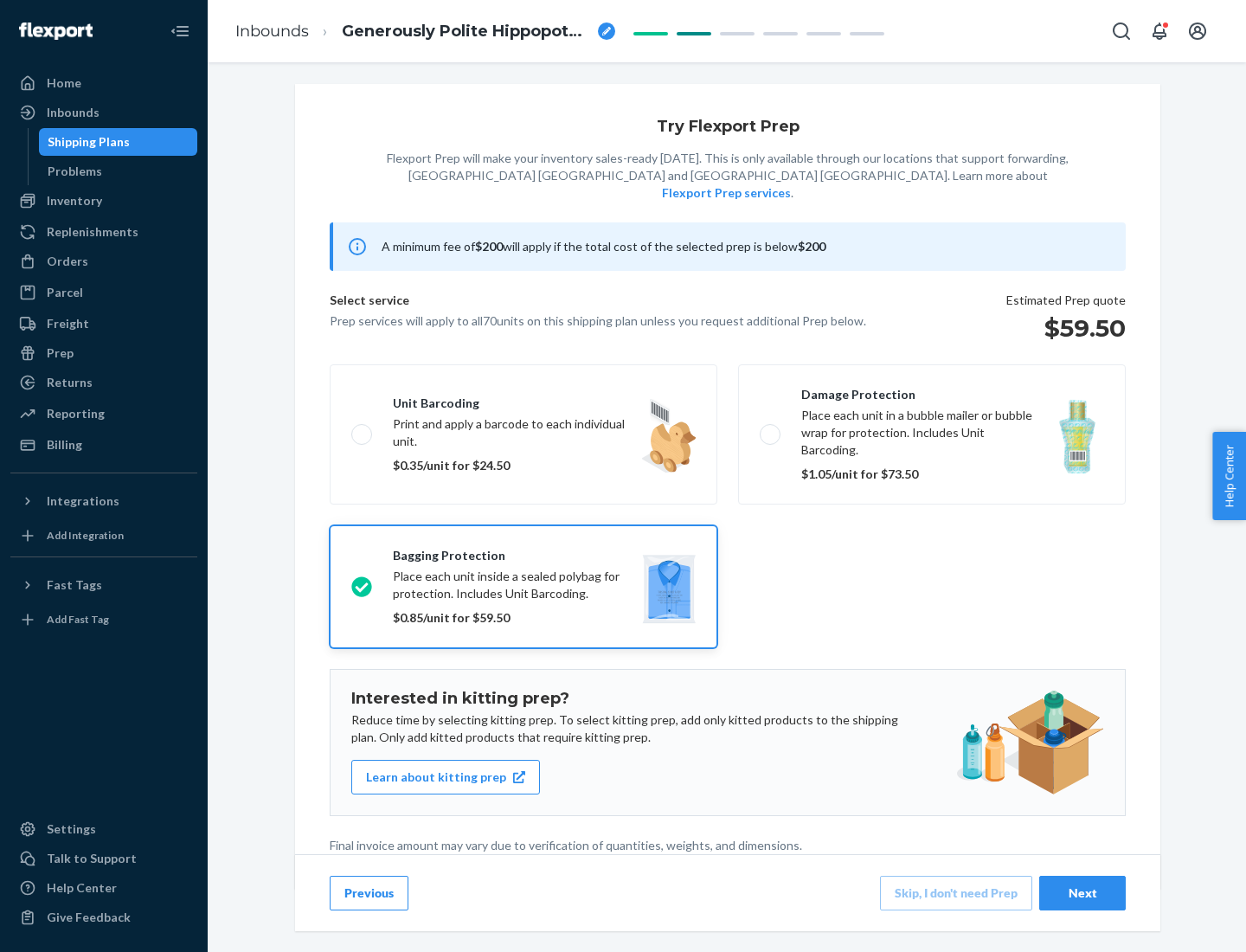
click at [1083, 892] on div "Next" at bounding box center [1082, 893] width 57 height 18
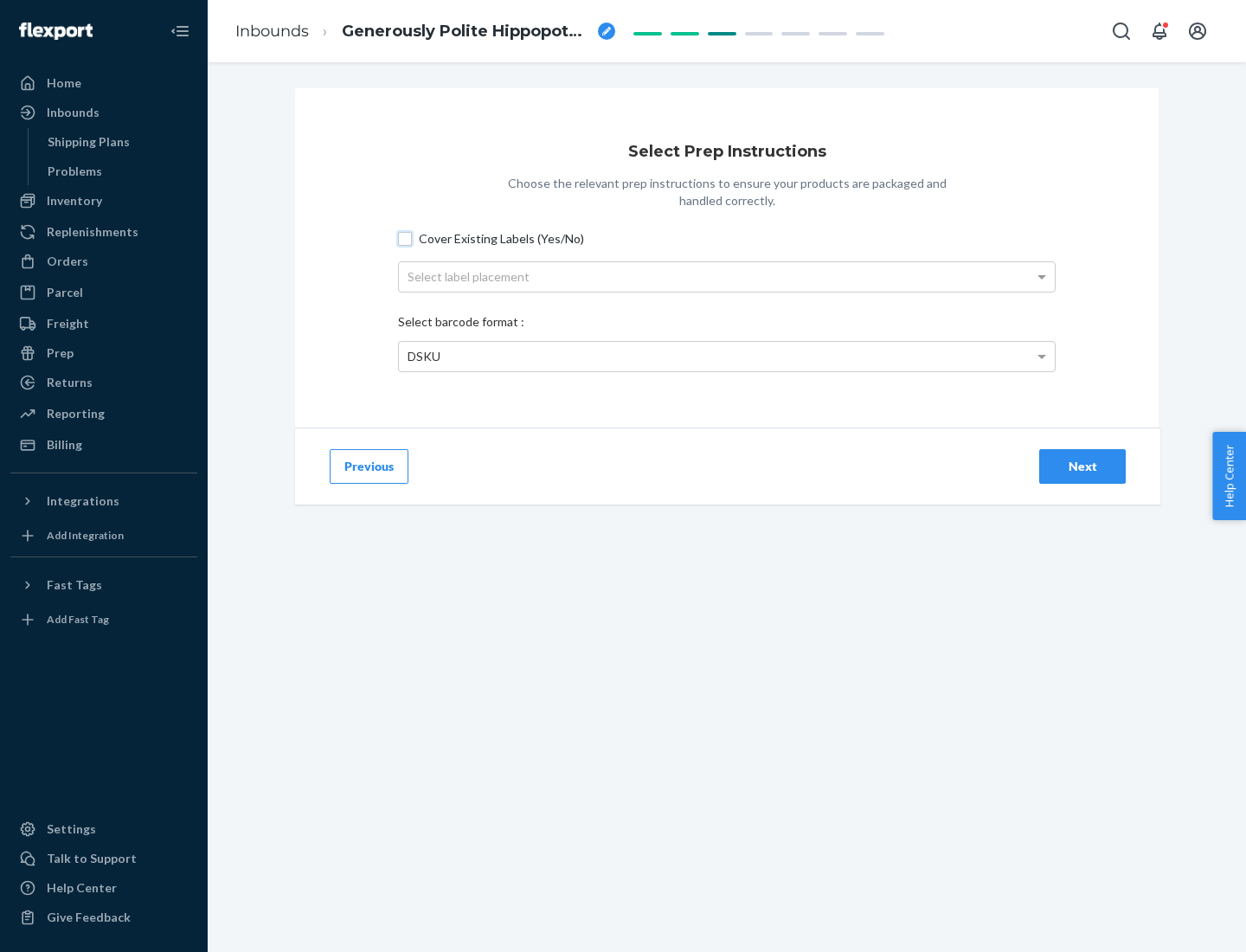
click at [405, 238] on input "Cover Existing Labels (Yes/No)" at bounding box center [404, 238] width 14 height 14
checkbox input "true"
click at [727, 276] on div "Select label placement" at bounding box center [727, 277] width 656 height 29
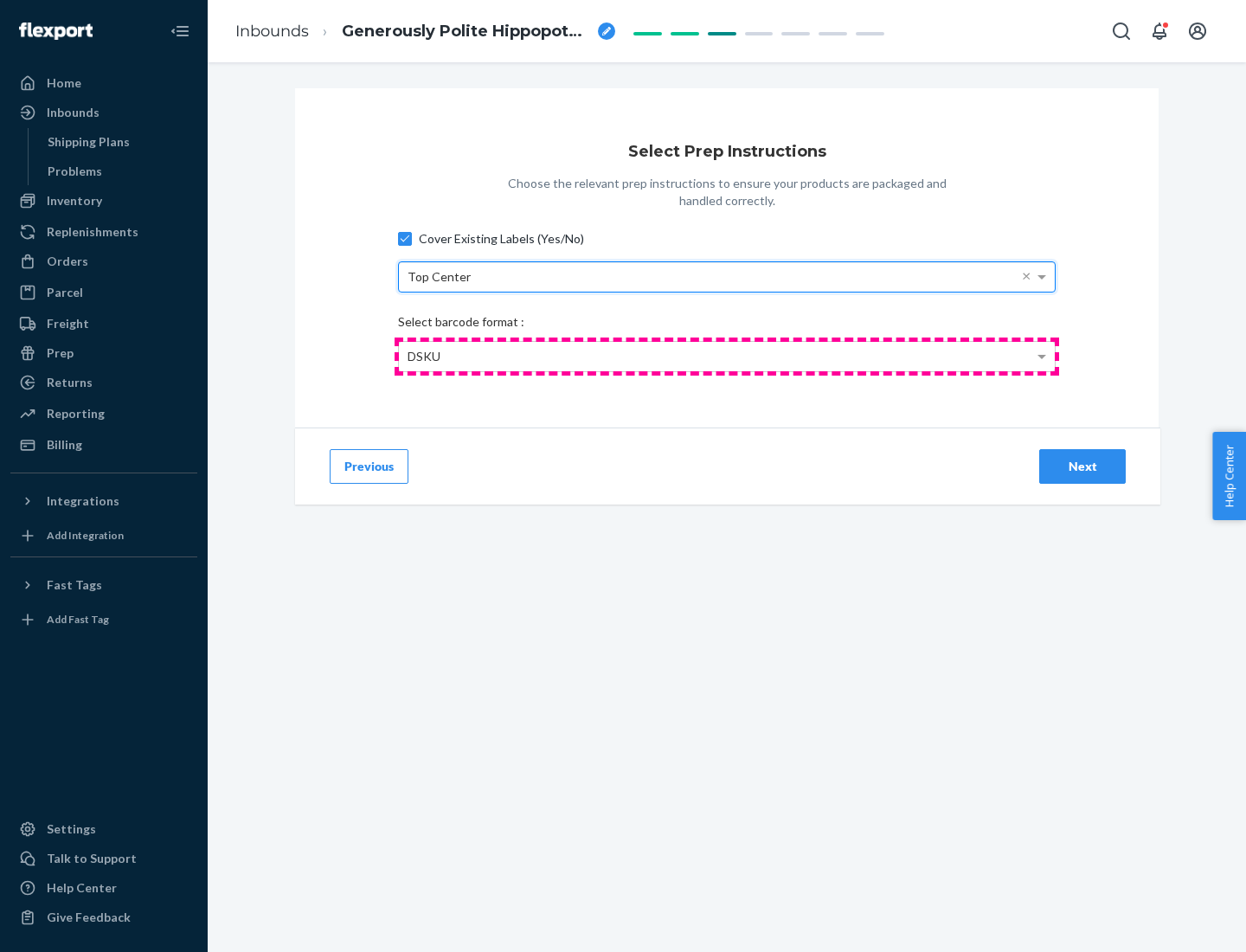
click at [727, 356] on div "DSKU" at bounding box center [727, 356] width 656 height 29
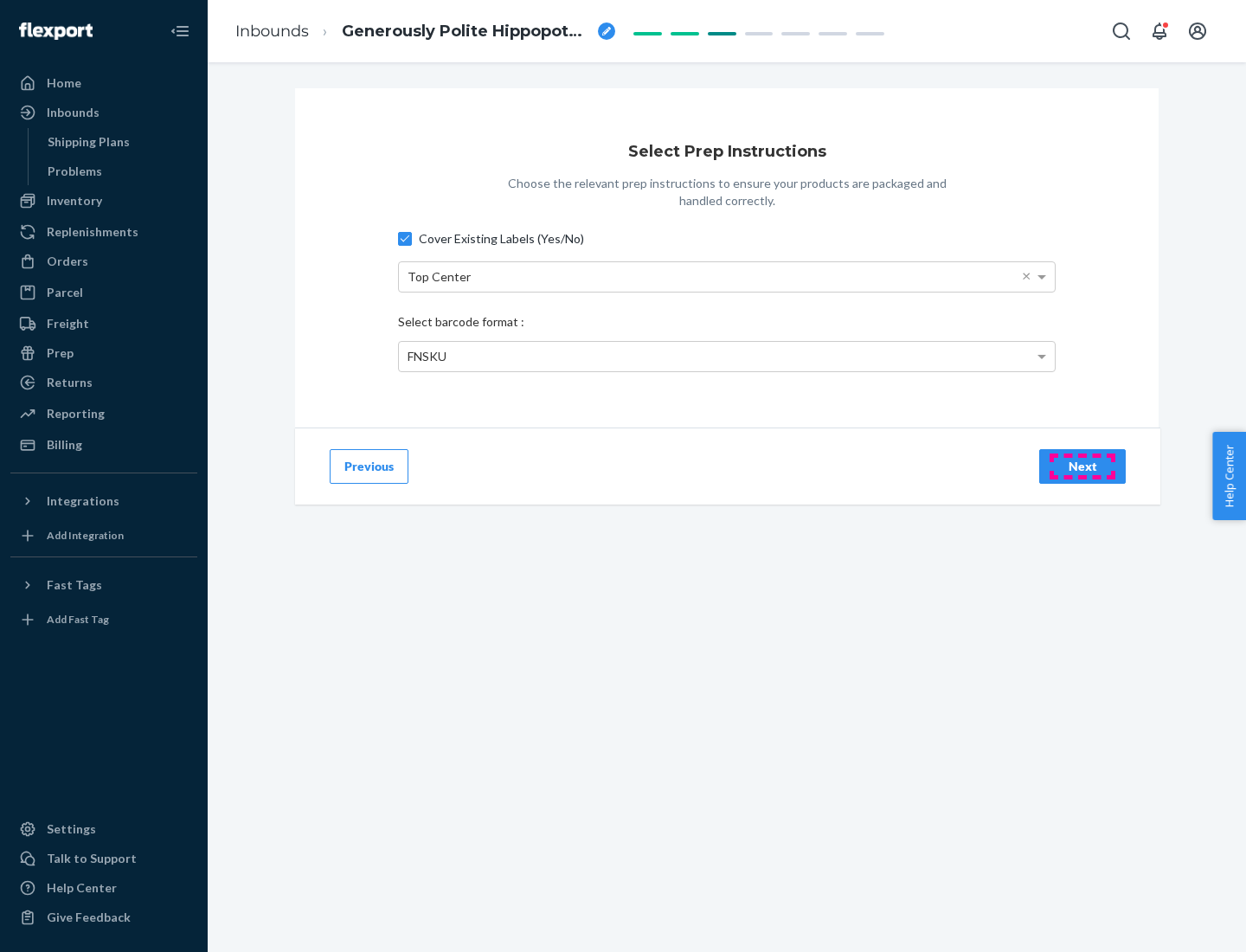
click at [1083, 465] on div "Next" at bounding box center [1082, 466] width 57 height 18
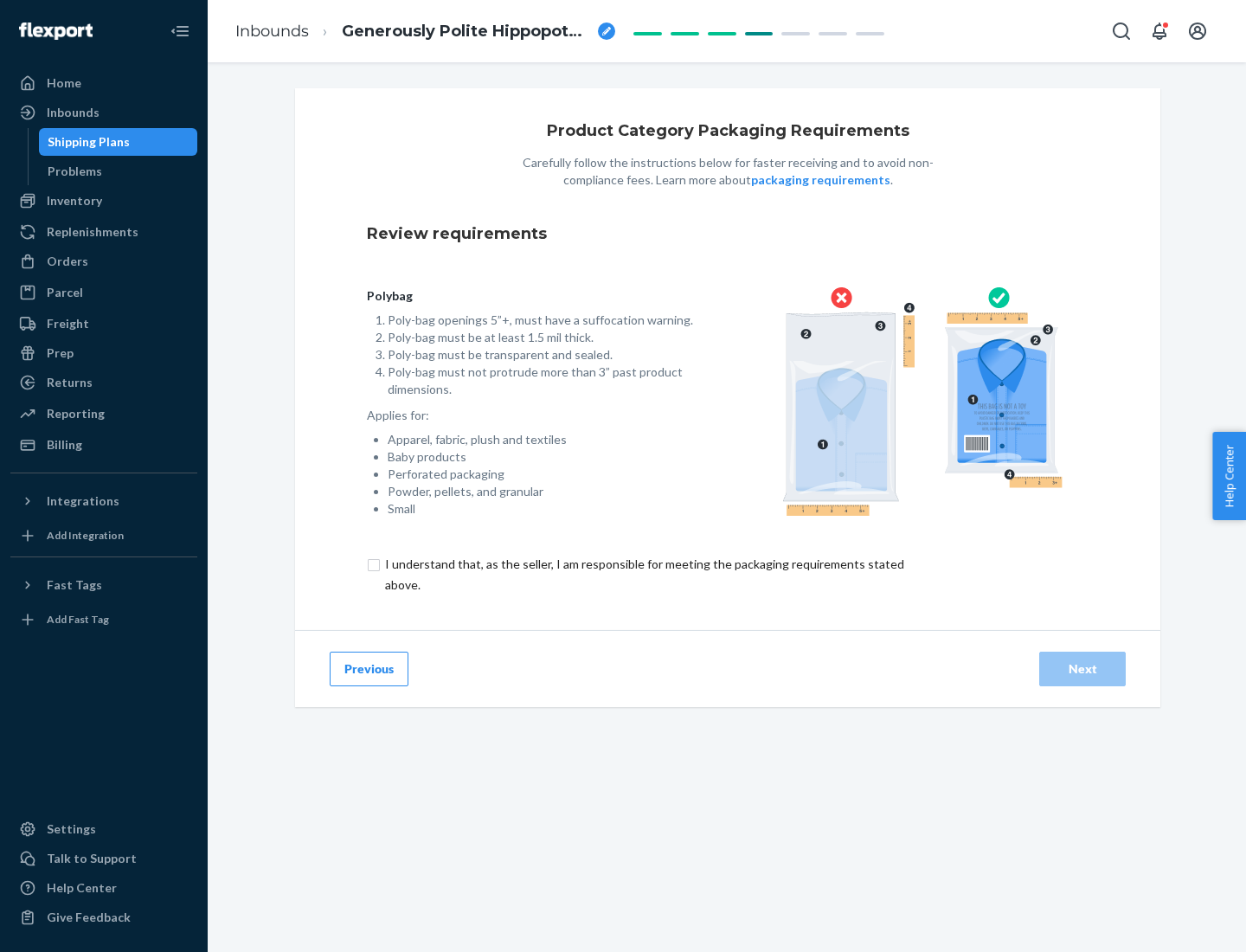
click at [643, 574] on input "checkbox" at bounding box center [655, 575] width 575 height 41
checkbox input "true"
click at [1083, 668] on div "Next" at bounding box center [1082, 669] width 57 height 18
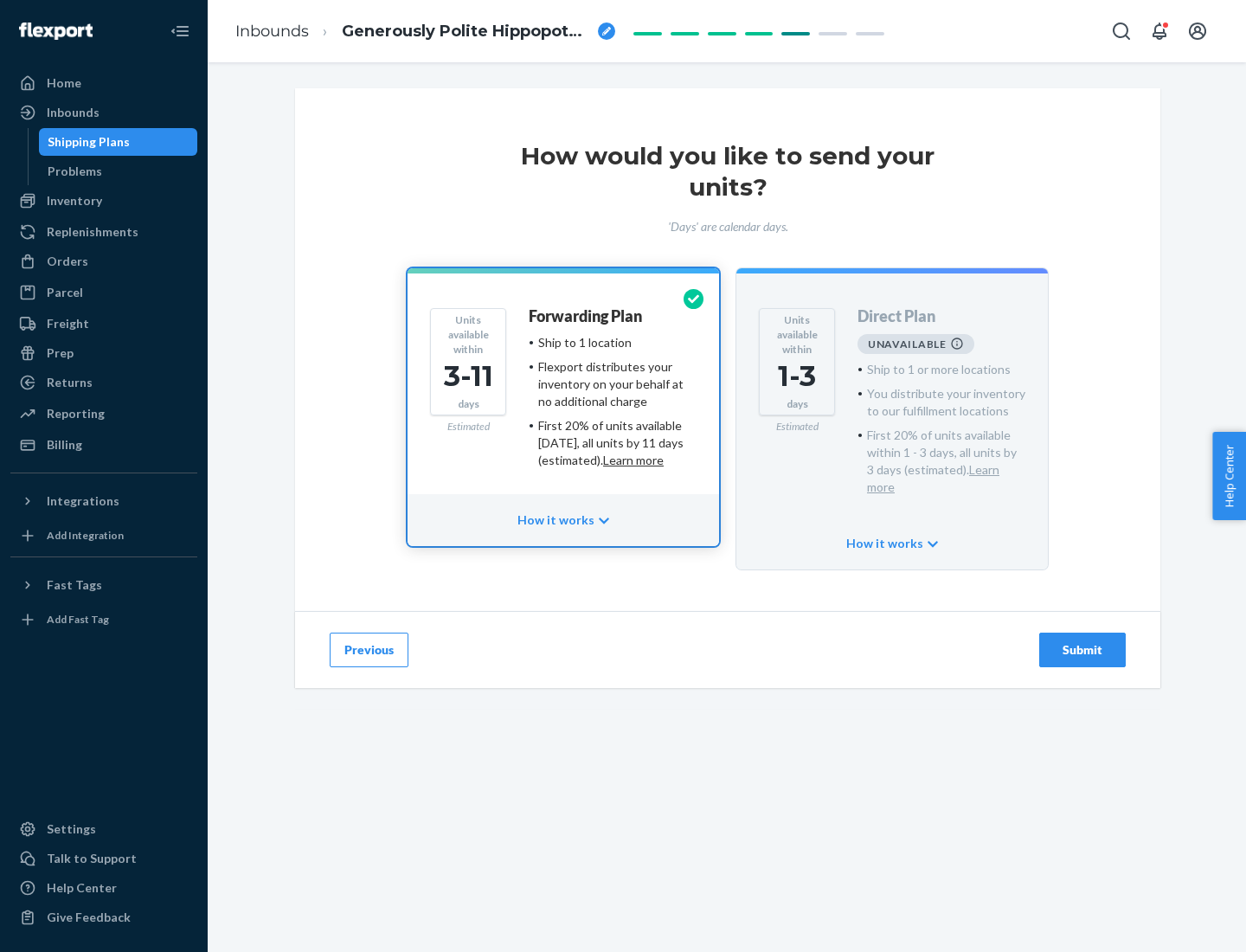
click at [587, 316] on h4 "Forwarding Plan" at bounding box center [585, 317] width 113 height 18
click at [1083, 641] on div "Submit" at bounding box center [1082, 649] width 57 height 18
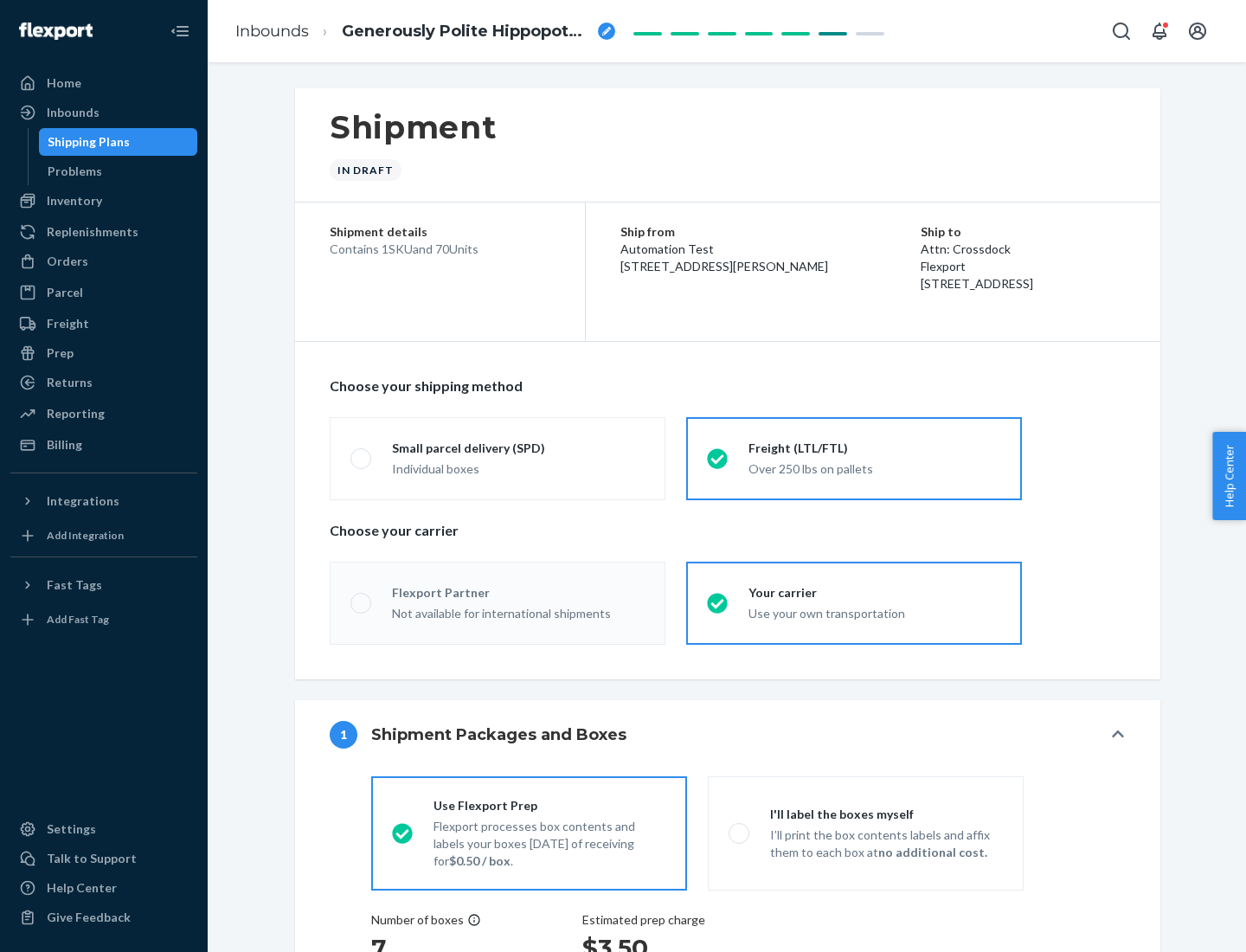
radio input "true"
radio input "false"
radio input "true"
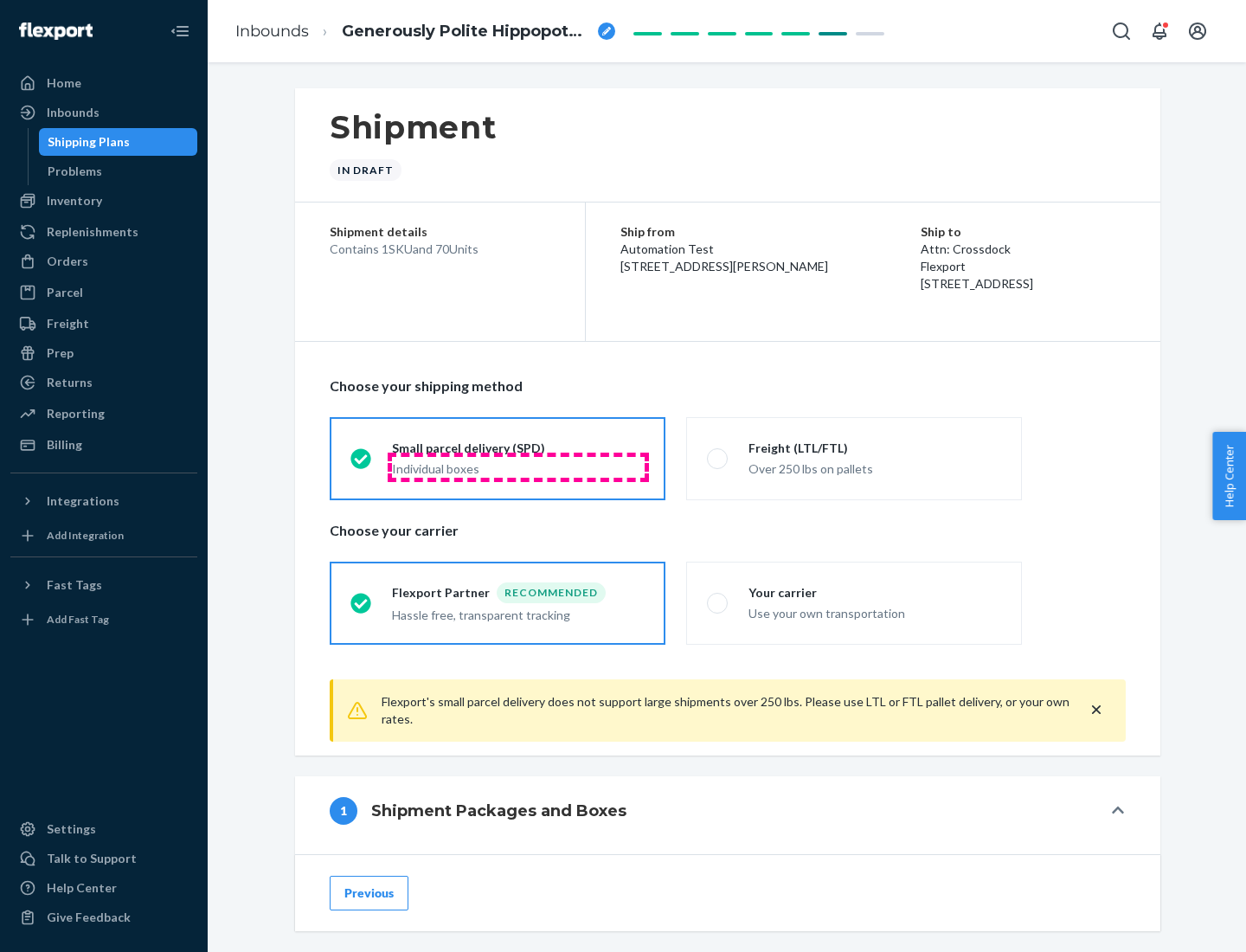
click at [518, 466] on div "Individual boxes" at bounding box center [518, 469] width 252 height 18
click at [361, 463] on input "Small parcel delivery (SPD) Individual boxes" at bounding box center [356, 458] width 11 height 11
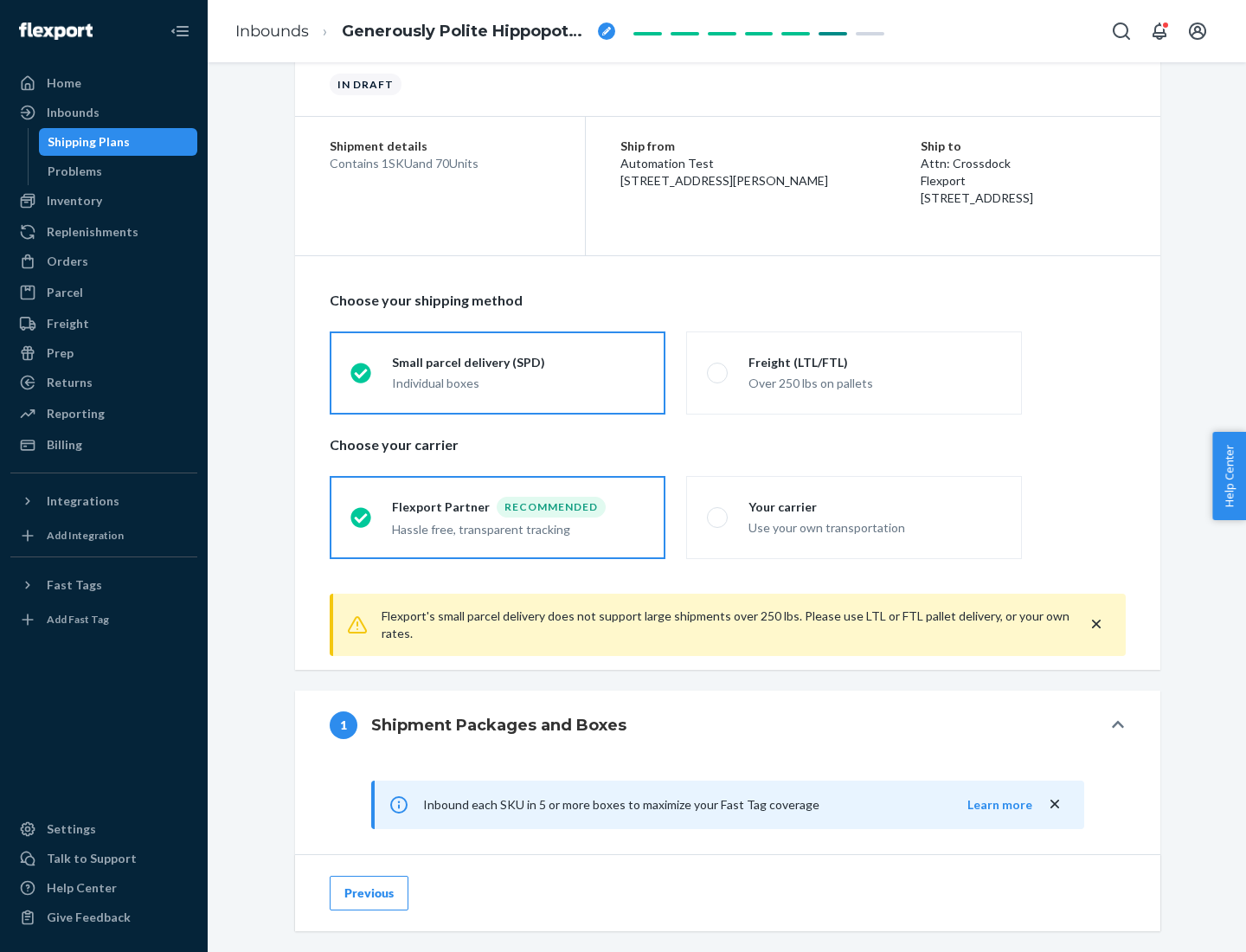
click at [874, 506] on div "Your carrier" at bounding box center [874, 507] width 252 height 18
click at [718, 511] on input "Your carrier Use your own transportation" at bounding box center [713, 517] width 11 height 11
radio input "true"
radio input "false"
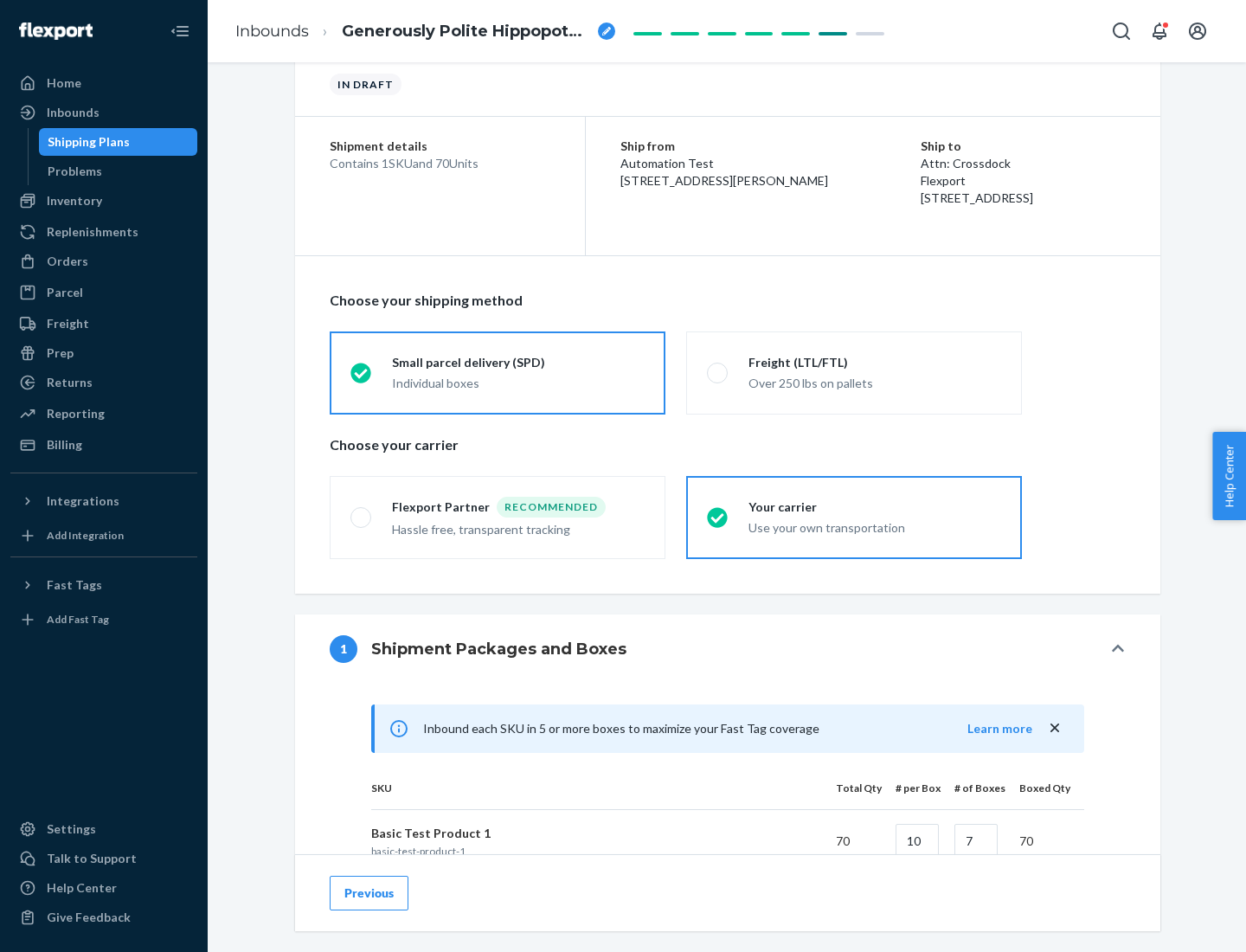
scroll to position [419, 0]
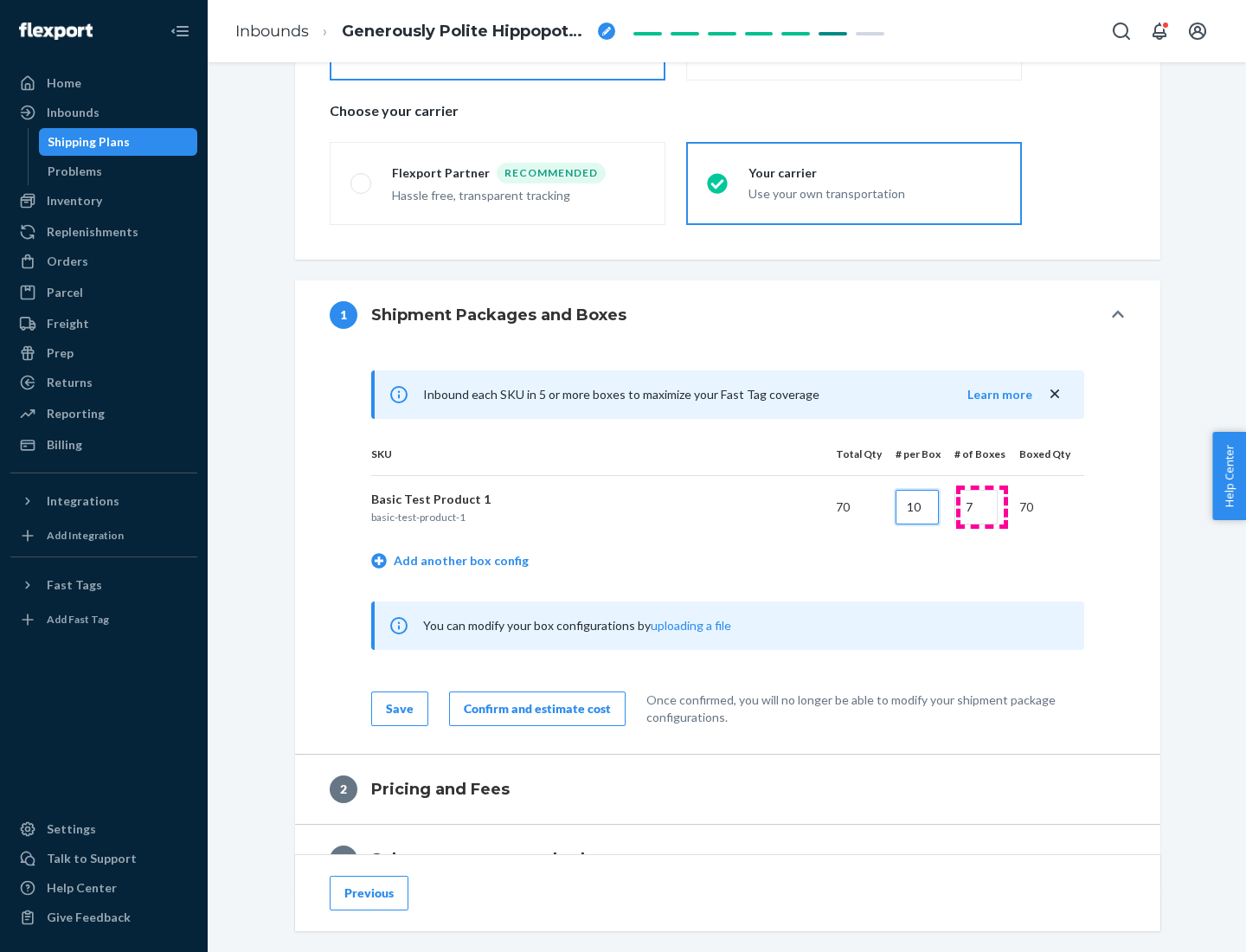
type input "10"
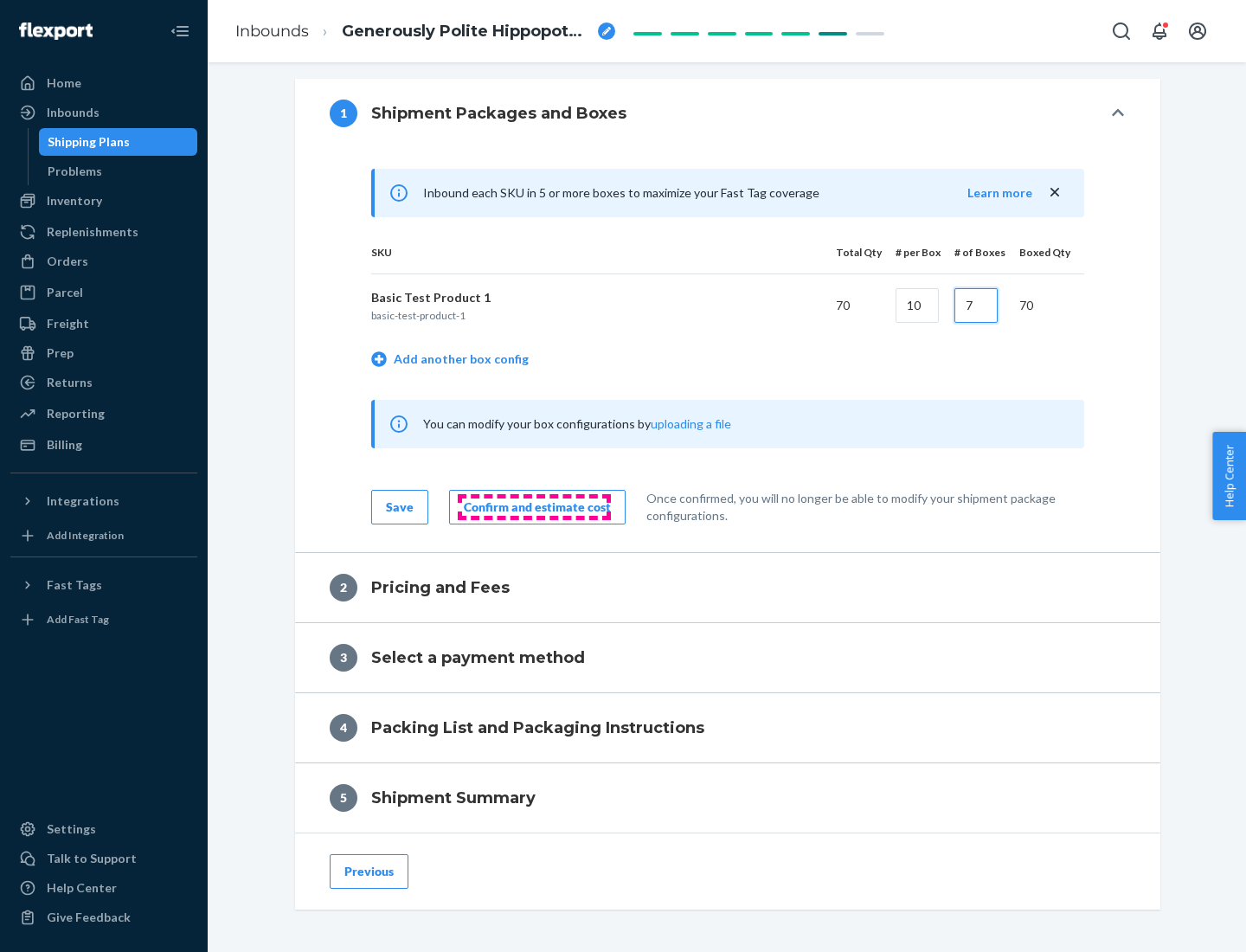
type input "7"
click at [534, 506] on div "Confirm and estimate cost" at bounding box center [536, 507] width 147 height 18
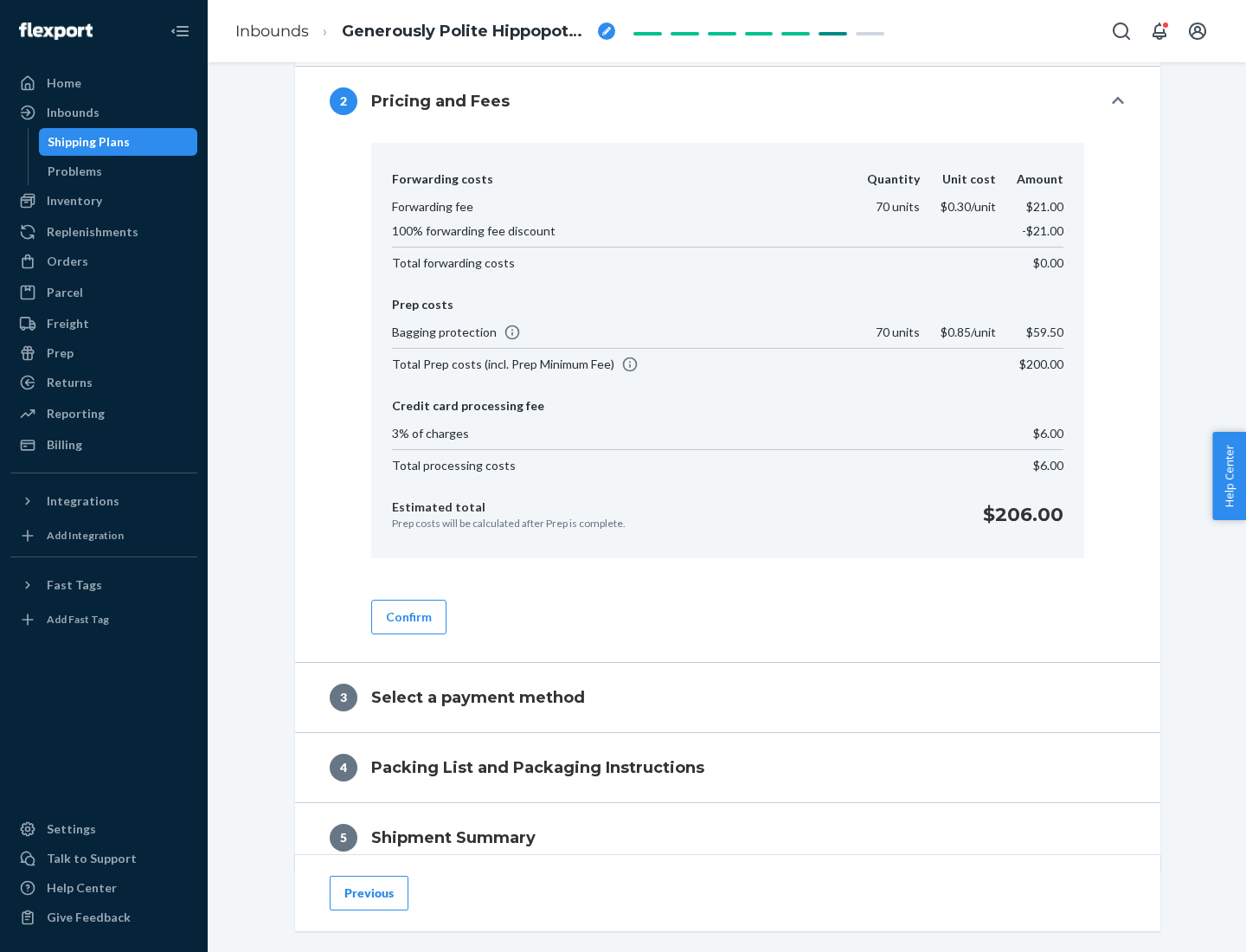
scroll to position [814, 0]
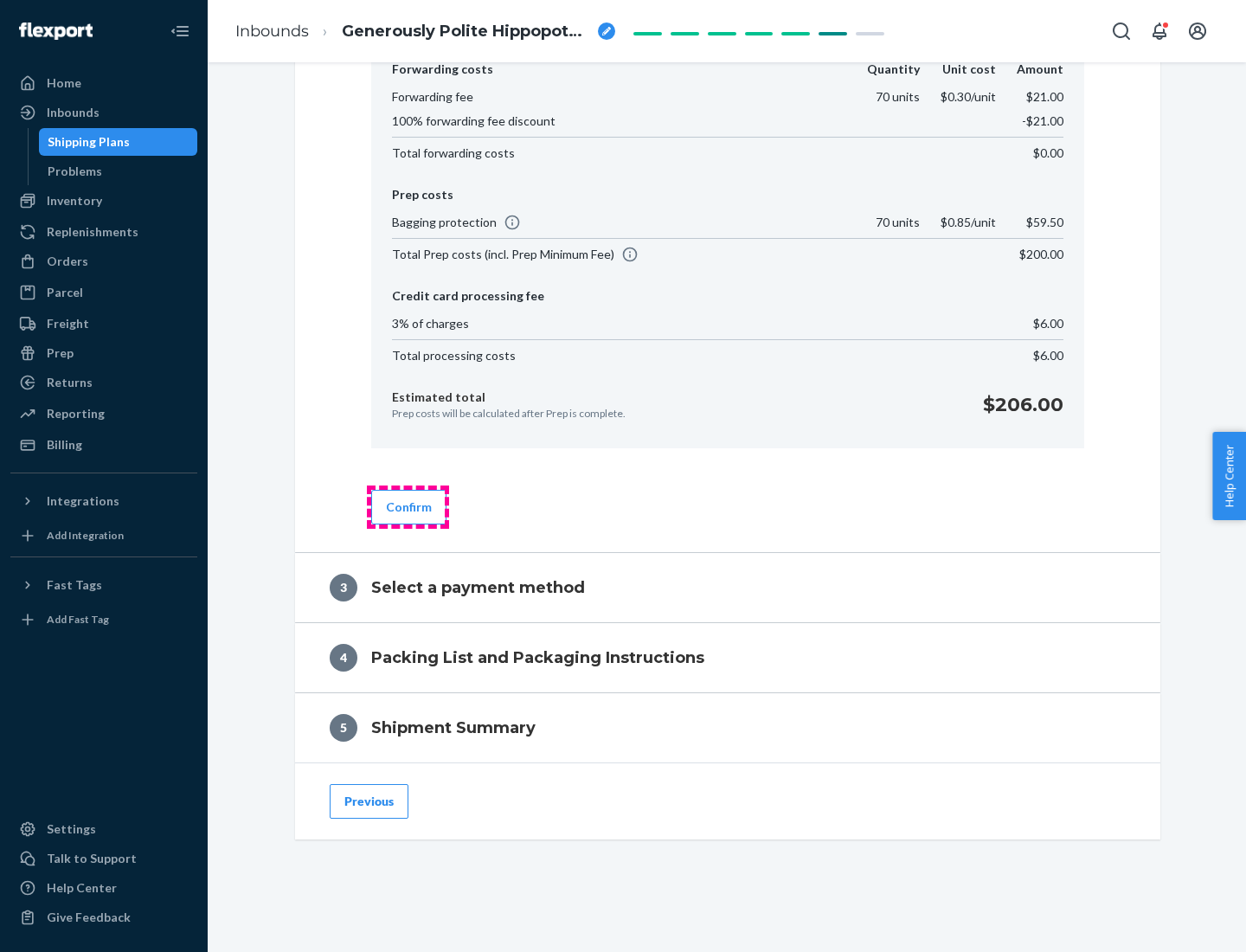
click at [407, 506] on button "Confirm" at bounding box center [408, 506] width 76 height 35
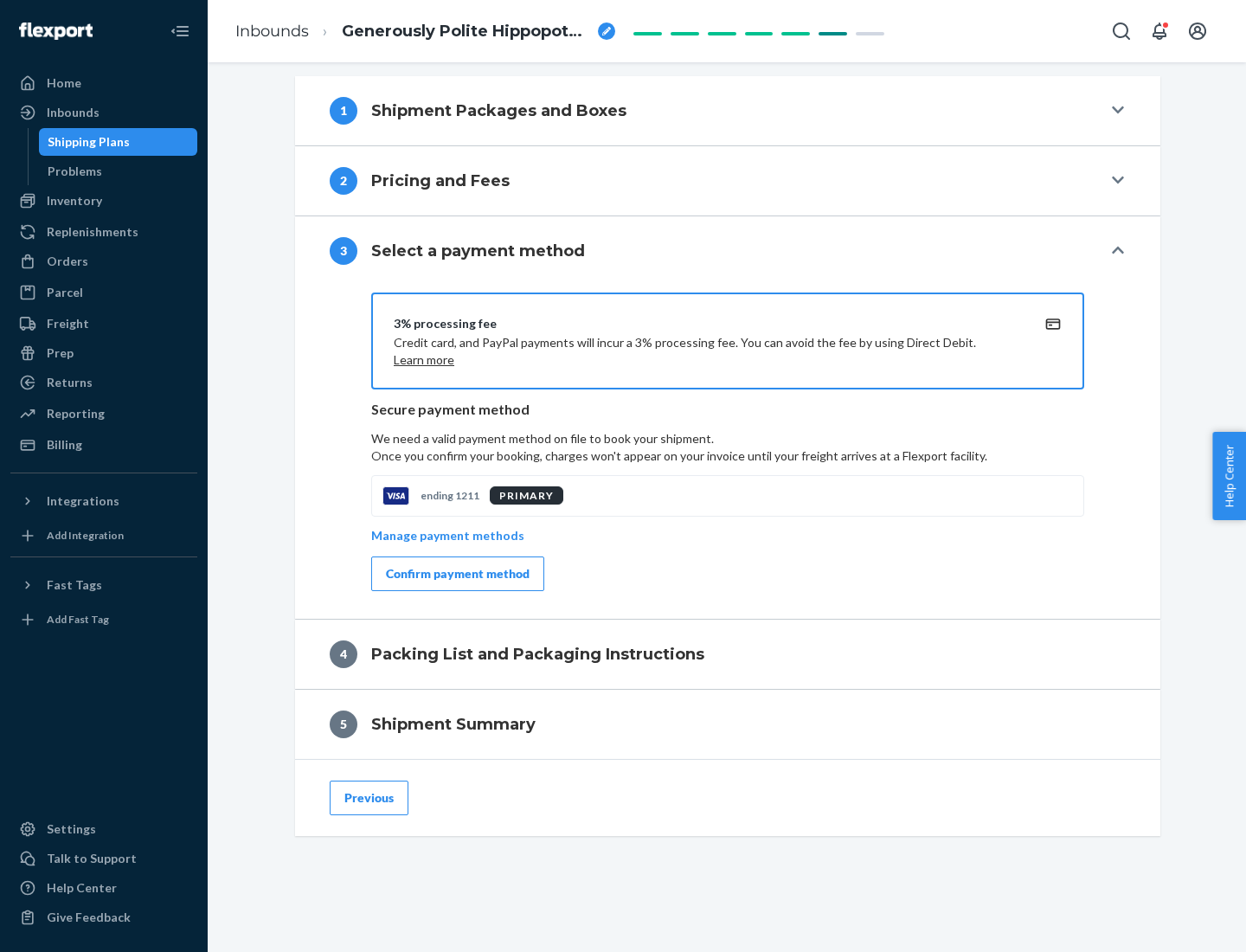
scroll to position [624, 0]
click at [456, 574] on div "Confirm payment method" at bounding box center [458, 574] width 144 height 18
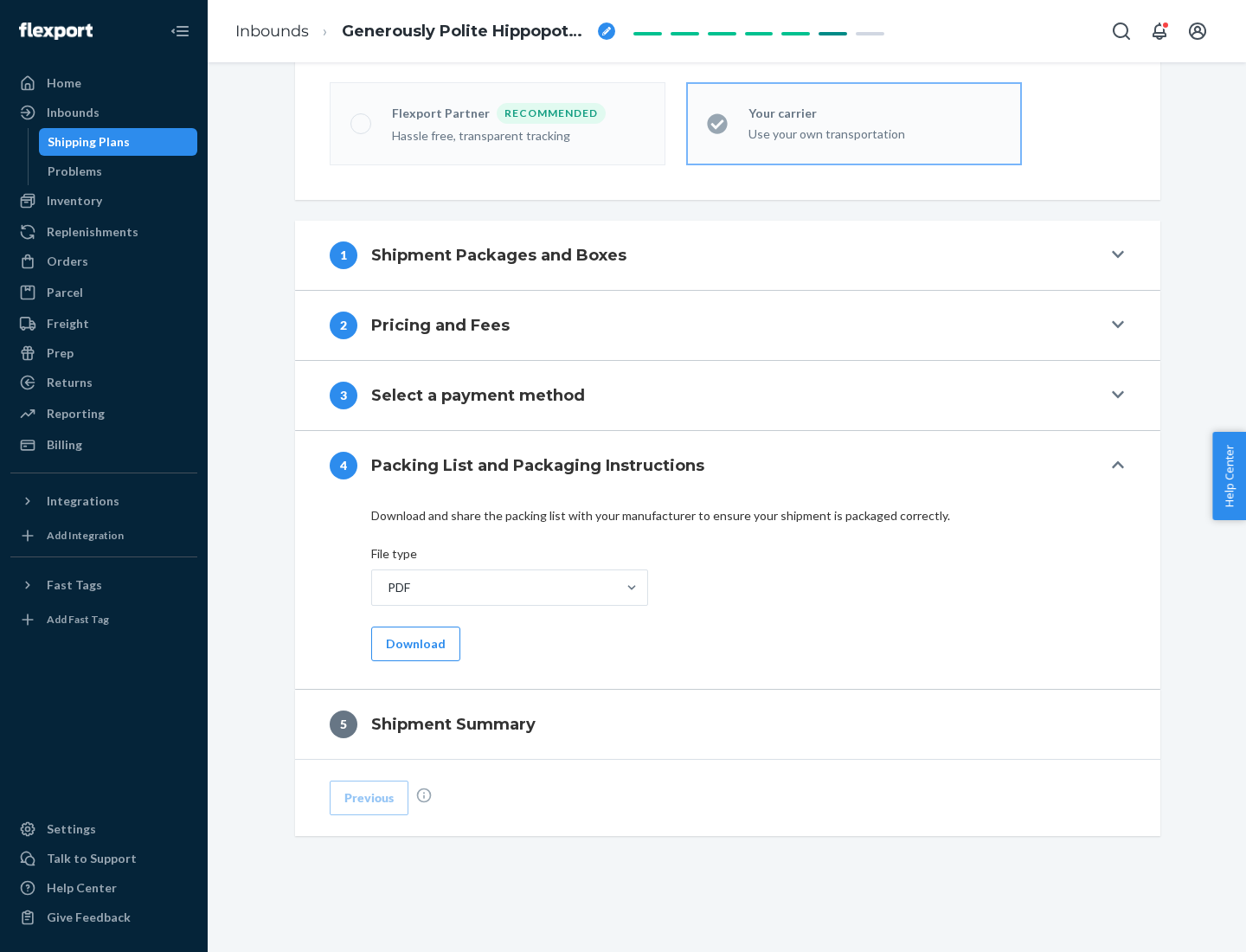
scroll to position [479, 0]
click at [414, 643] on button "Download" at bounding box center [415, 644] width 89 height 35
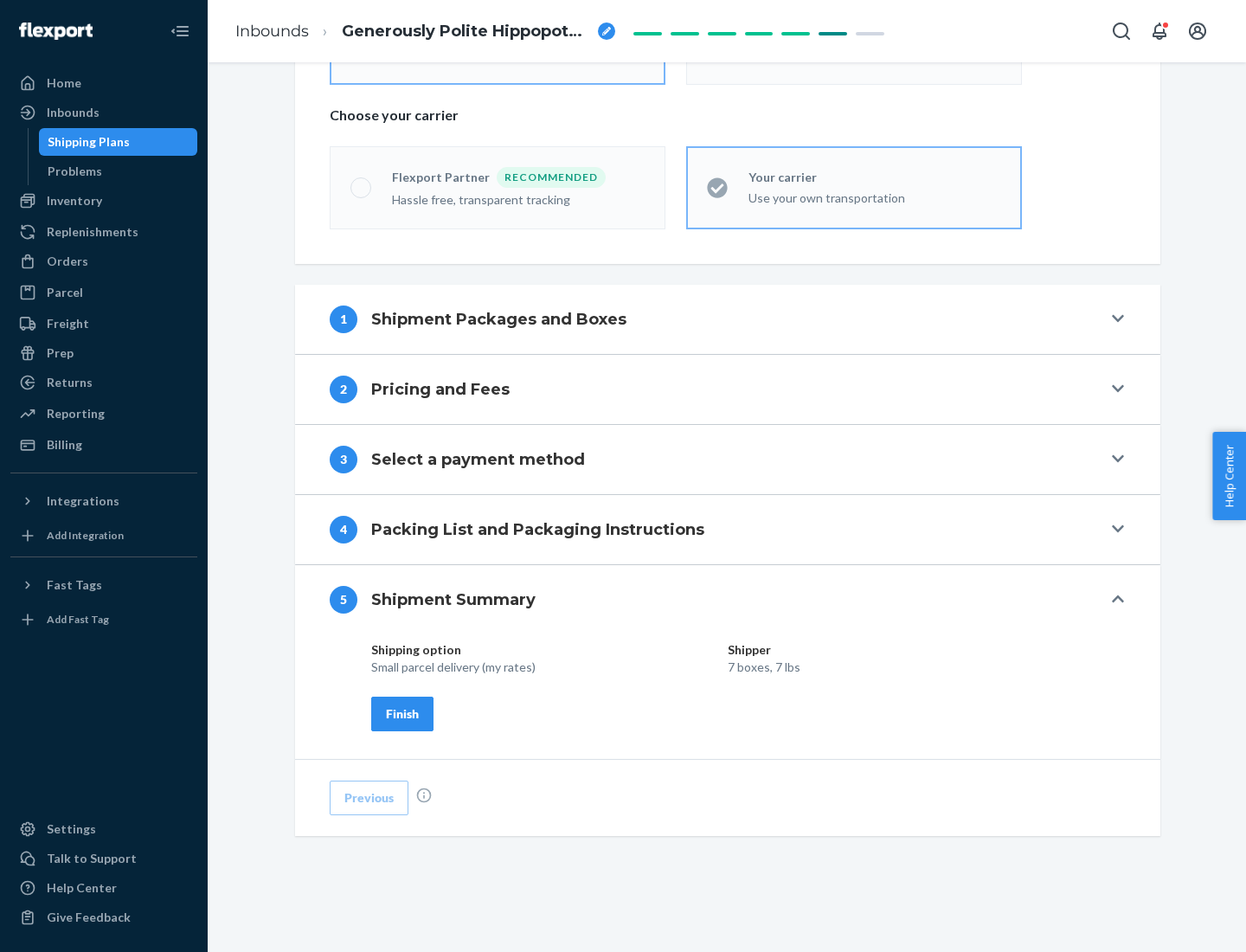
scroll to position [416, 0]
